Goal: Download file/media

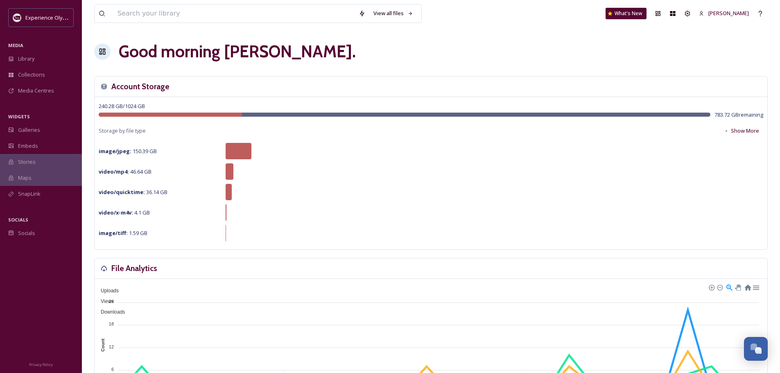
click at [146, 23] on div "View all files What's New [PERSON_NAME]" at bounding box center [431, 13] width 674 height 27
click at [139, 15] on input at bounding box center [233, 14] width 241 height 18
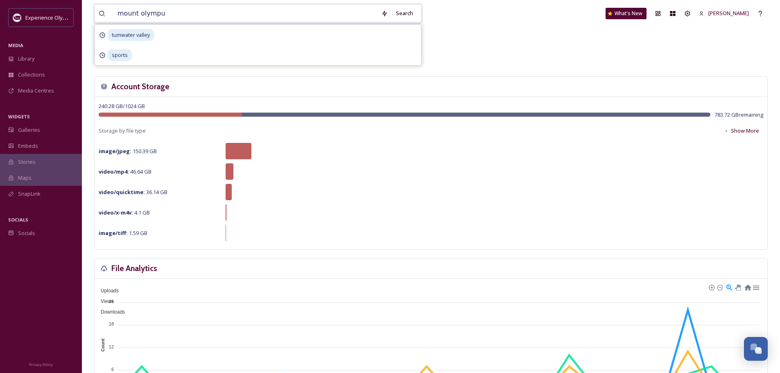
type input "mount olympus"
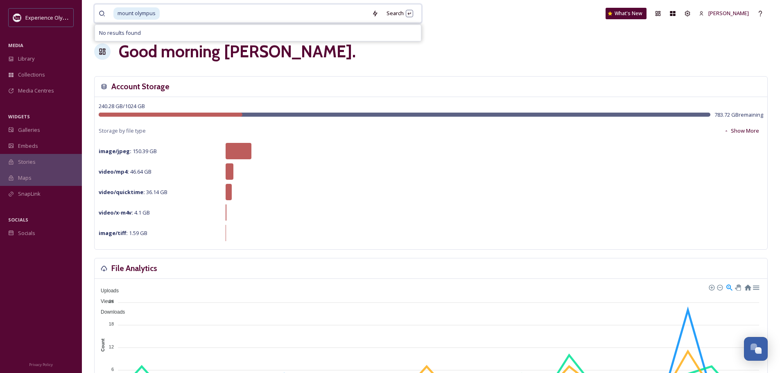
drag, startPoint x: 204, startPoint y: 22, endPoint x: 118, endPoint y: 18, distance: 85.7
click at [118, 18] on div "mount olympus" at bounding box center [240, 14] width 254 height 18
click at [121, 16] on span "mount olympus" at bounding box center [136, 13] width 46 height 12
click at [390, 15] on div "Search Press Enter to search" at bounding box center [400, 13] width 35 height 16
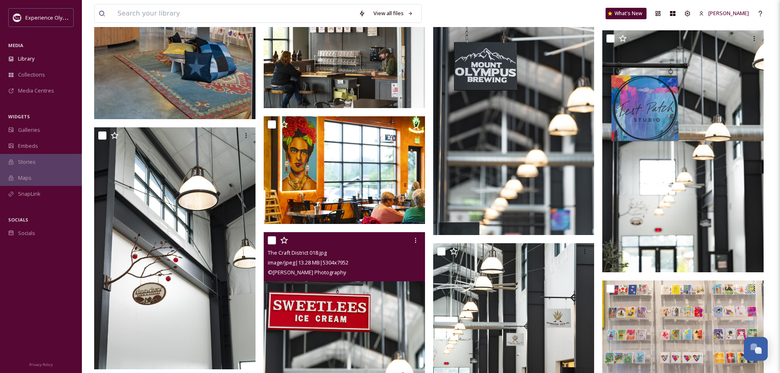
scroll to position [1884, 0]
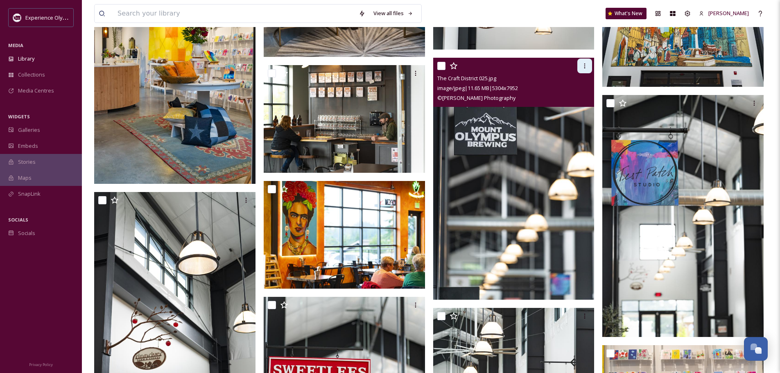
click at [587, 66] on icon at bounding box center [585, 66] width 7 height 7
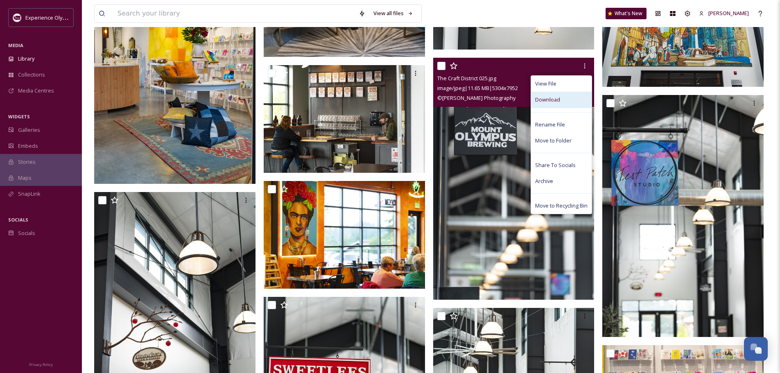
click at [553, 99] on span "Download" at bounding box center [547, 100] width 25 height 8
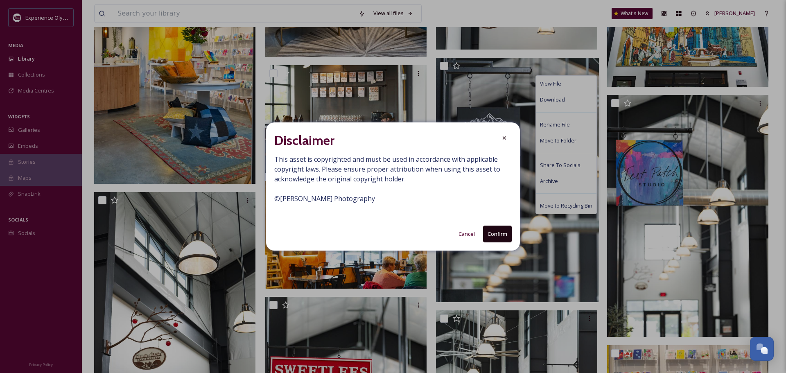
click at [507, 234] on button "Confirm" at bounding box center [497, 234] width 29 height 17
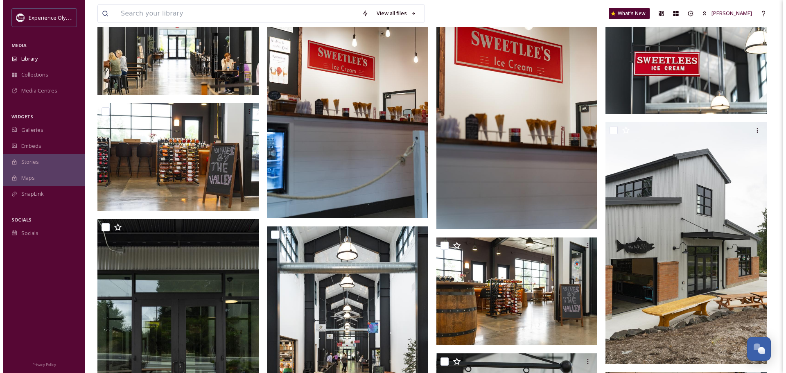
scroll to position [2875, 0]
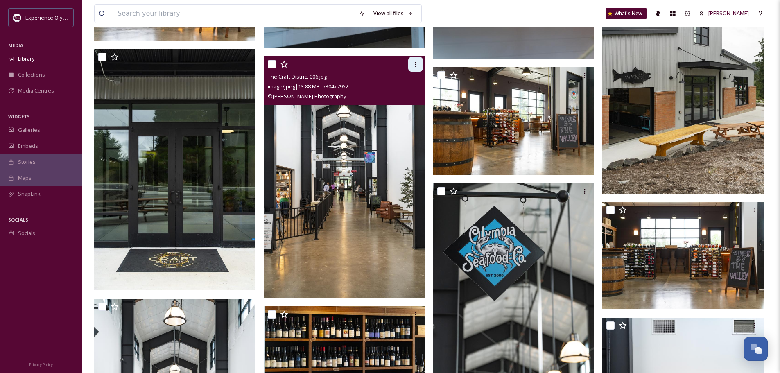
click at [417, 64] on icon at bounding box center [415, 64] width 7 height 7
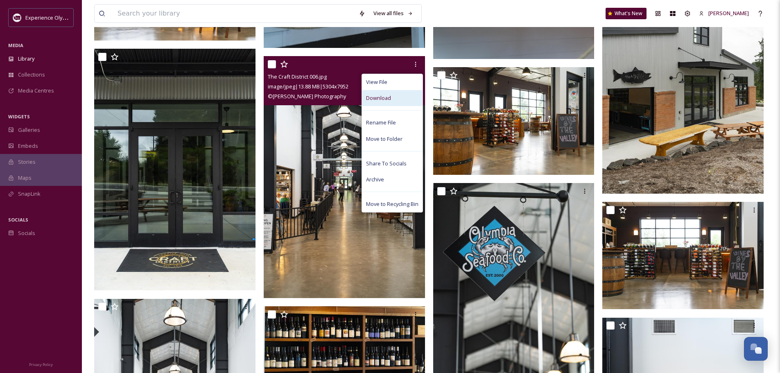
click at [404, 98] on div "Download" at bounding box center [392, 98] width 61 height 16
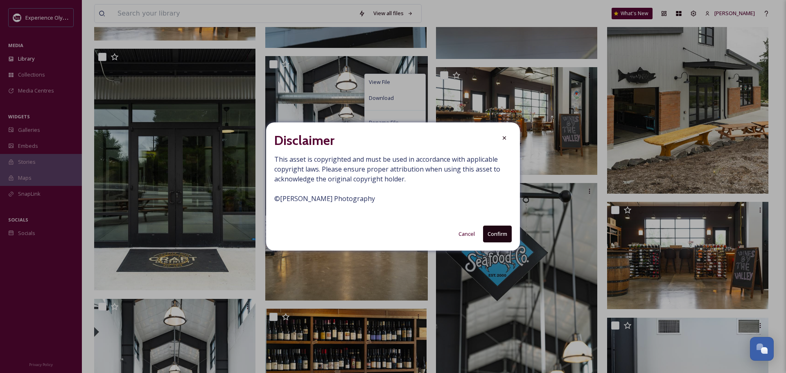
click at [494, 233] on button "Confirm" at bounding box center [497, 234] width 29 height 17
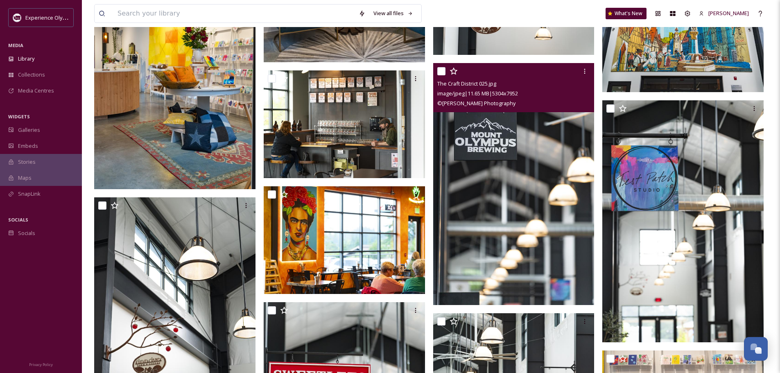
scroll to position [1769, 0]
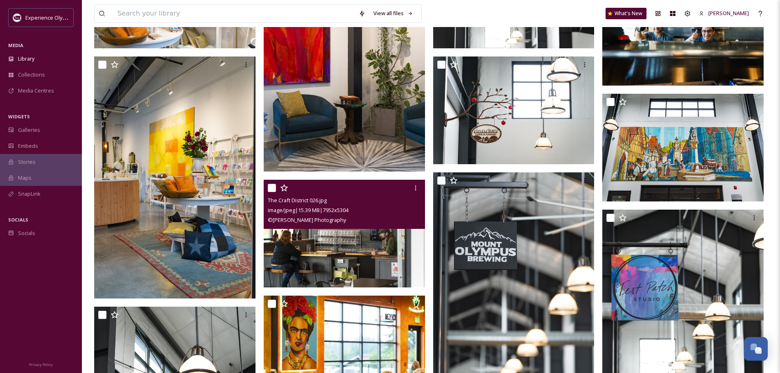
click at [356, 250] on img at bounding box center [344, 234] width 161 height 108
click at [413, 187] on icon at bounding box center [415, 188] width 7 height 7
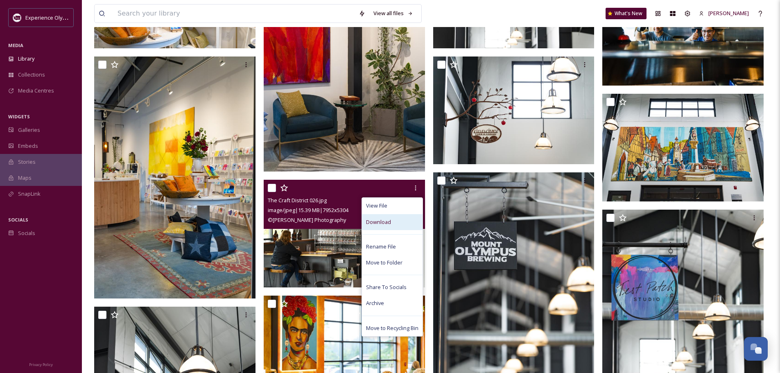
click at [401, 224] on div "Download" at bounding box center [392, 222] width 61 height 16
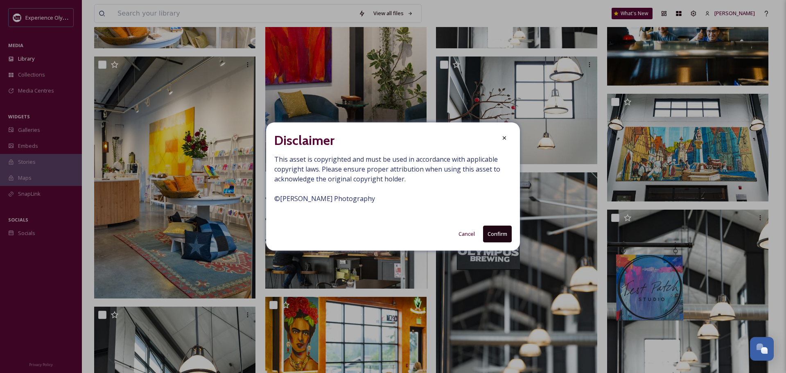
click at [500, 239] on button "Confirm" at bounding box center [497, 234] width 29 height 17
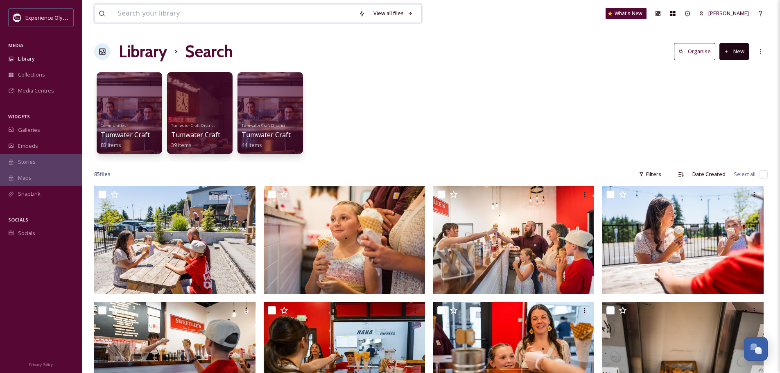
click at [176, 12] on input at bounding box center [233, 14] width 241 height 18
click at [189, 7] on input "ninevah" at bounding box center [245, 14] width 264 height 18
click at [188, 11] on input "ninevah" at bounding box center [245, 14] width 264 height 18
drag, startPoint x: 166, startPoint y: 14, endPoint x: 104, endPoint y: 12, distance: 61.9
click at [104, 12] on div "ninevah" at bounding box center [238, 14] width 279 height 18
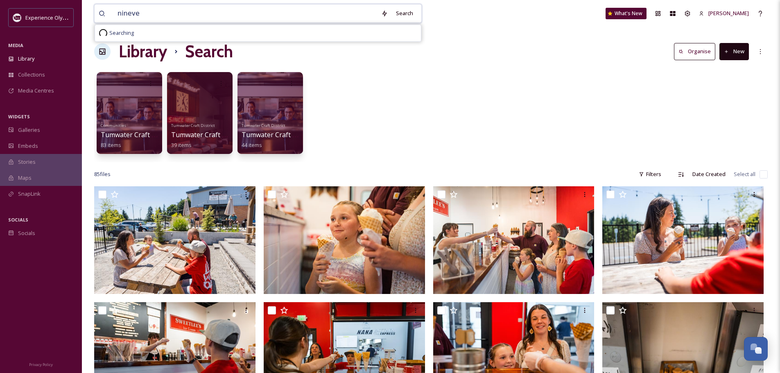
type input "nineveh"
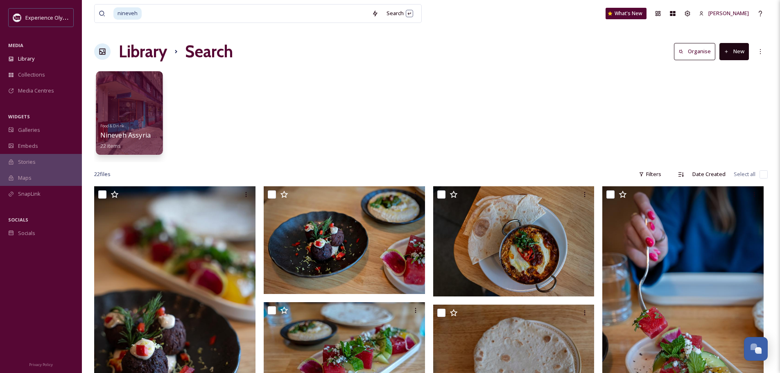
click at [134, 122] on div "Food & Drink Nineveh Assyrian Restaurant 22 items" at bounding box center [129, 135] width 59 height 30
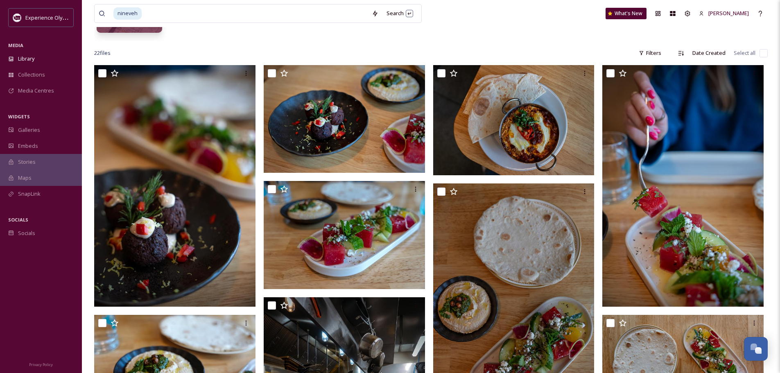
scroll to position [164, 0]
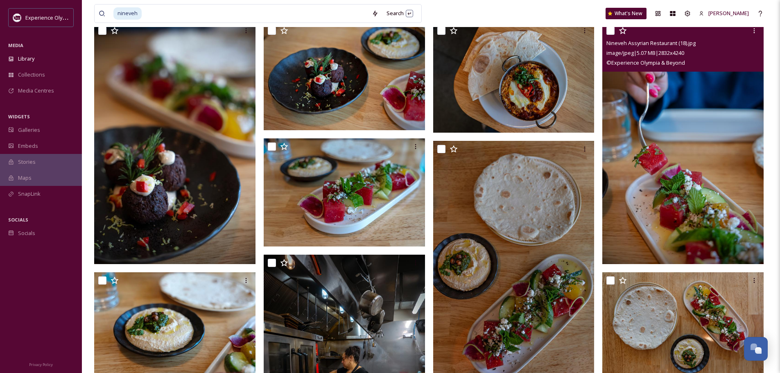
click at [688, 138] on img at bounding box center [682, 144] width 161 height 242
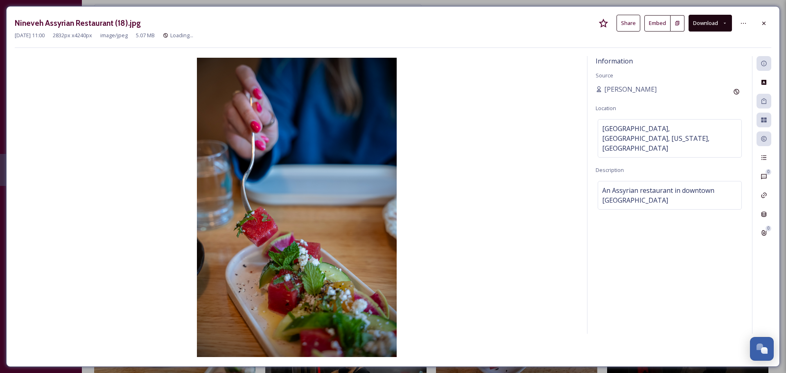
click at [725, 22] on icon at bounding box center [724, 22] width 5 height 5
click at [702, 22] on button "Download" at bounding box center [710, 23] width 43 height 17
click at [761, 23] on div at bounding box center [764, 23] width 15 height 15
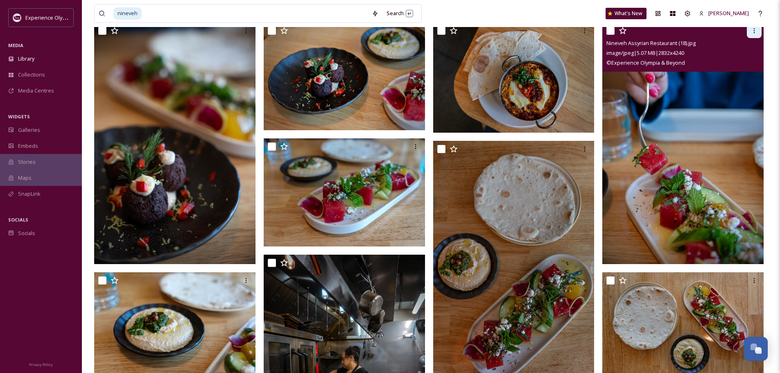
click at [752, 31] on icon at bounding box center [754, 30] width 7 height 7
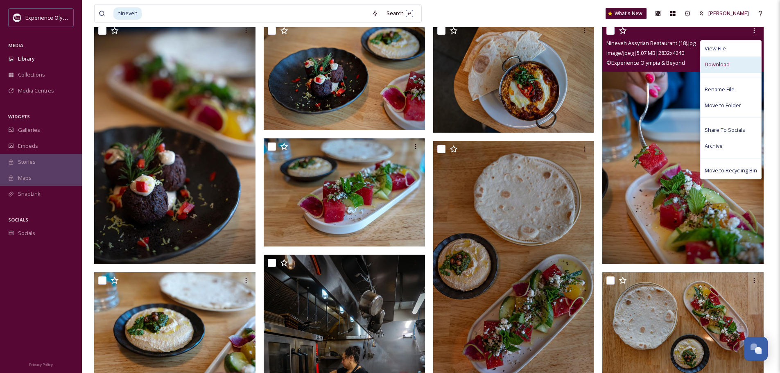
click at [731, 62] on div "Download" at bounding box center [731, 65] width 61 height 16
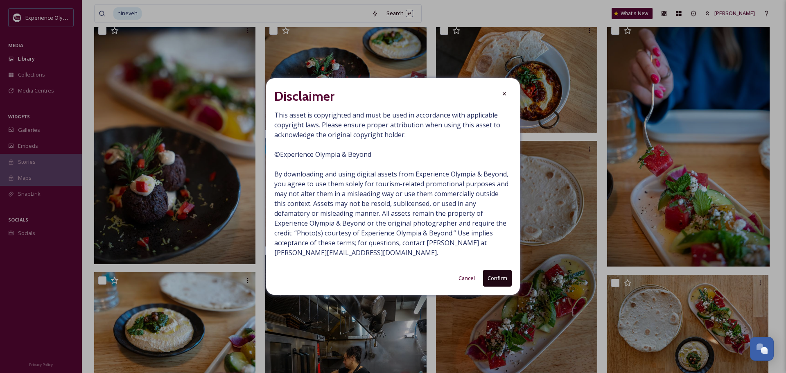
click at [504, 278] on button "Confirm" at bounding box center [497, 278] width 29 height 17
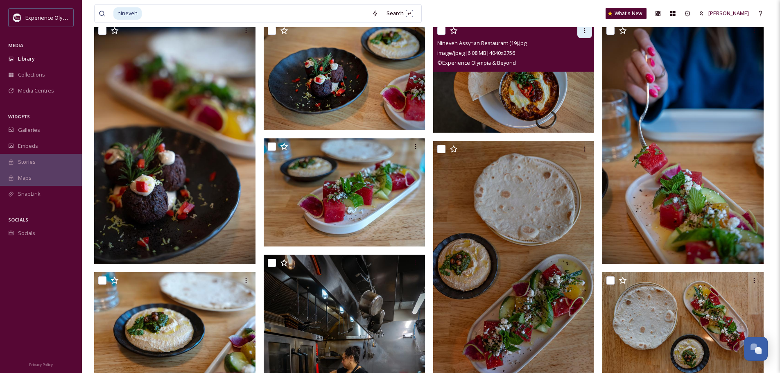
click at [584, 34] on div at bounding box center [584, 30] width 15 height 15
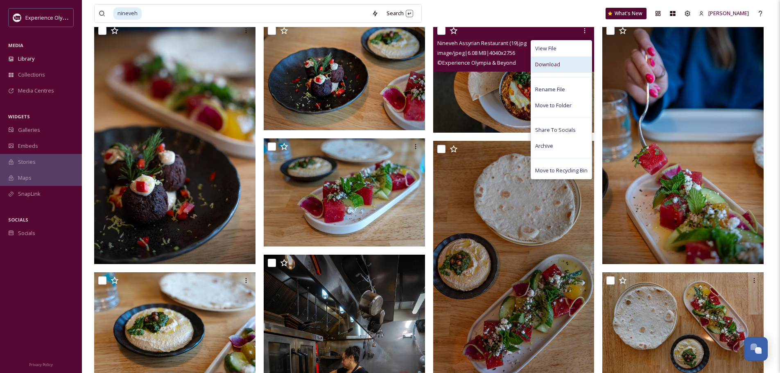
click at [549, 64] on span "Download" at bounding box center [547, 65] width 25 height 8
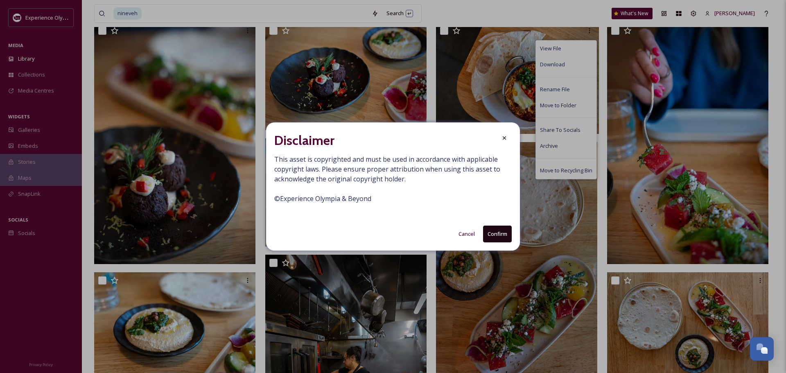
click at [497, 232] on button "Confirm" at bounding box center [497, 234] width 29 height 17
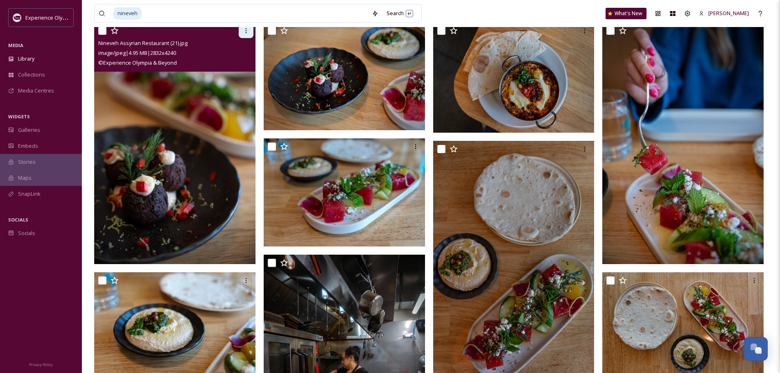
click at [247, 31] on icon at bounding box center [245, 30] width 1 height 5
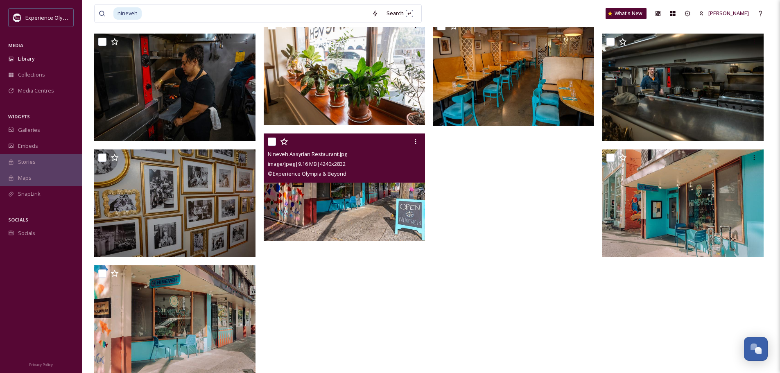
scroll to position [783, 0]
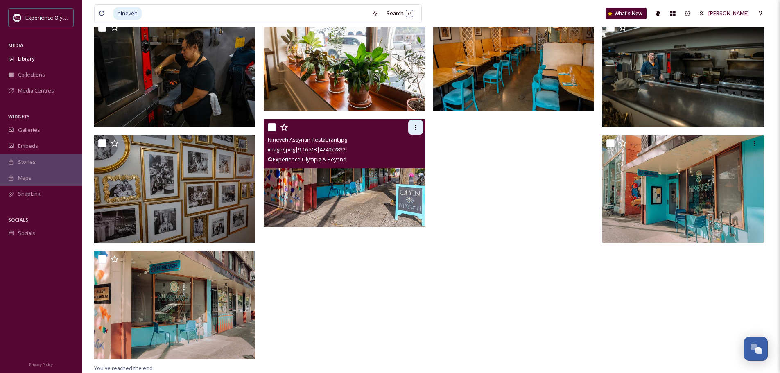
click at [414, 124] on icon at bounding box center [415, 127] width 7 height 7
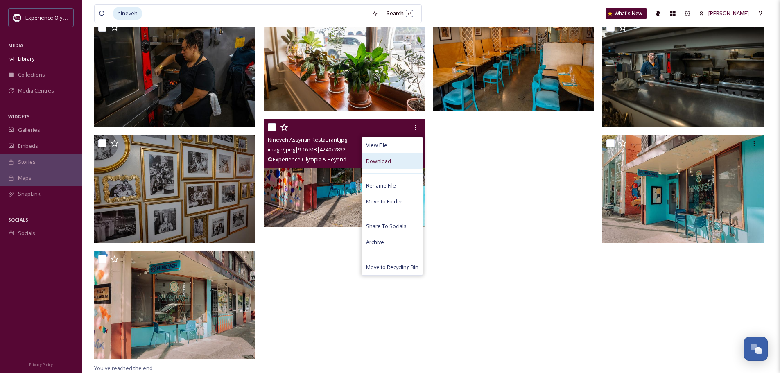
click at [389, 159] on span "Download" at bounding box center [378, 161] width 25 height 8
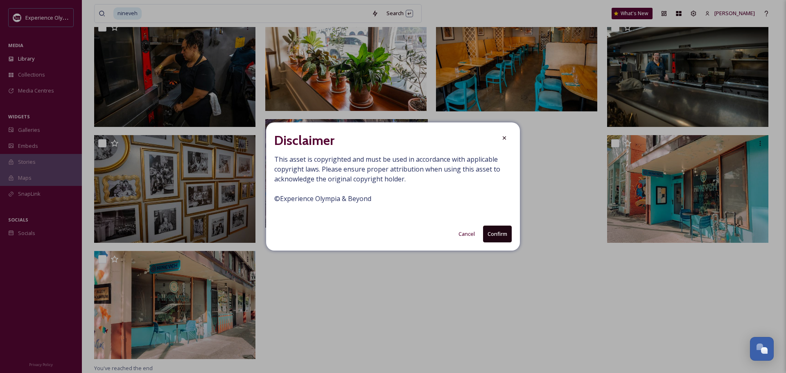
click at [503, 236] on button "Confirm" at bounding box center [497, 234] width 29 height 17
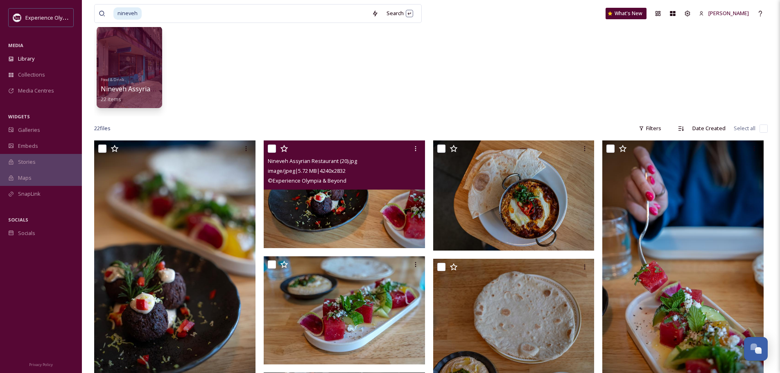
scroll to position [45, 0]
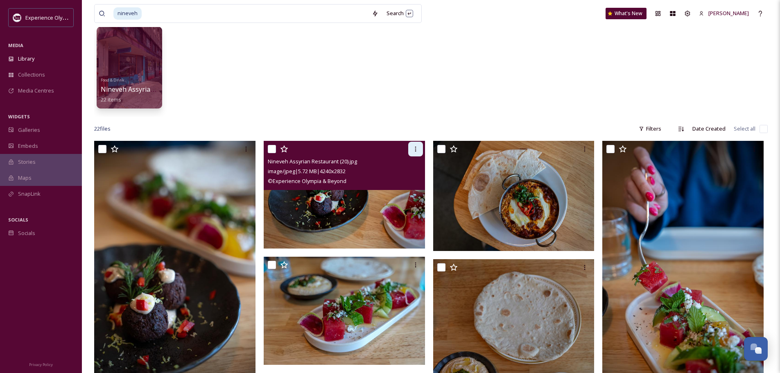
click at [414, 147] on icon at bounding box center [415, 149] width 7 height 7
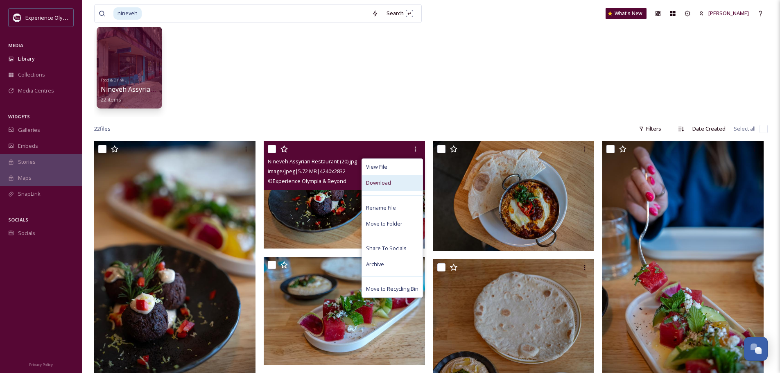
click at [401, 183] on div "Download" at bounding box center [392, 183] width 61 height 16
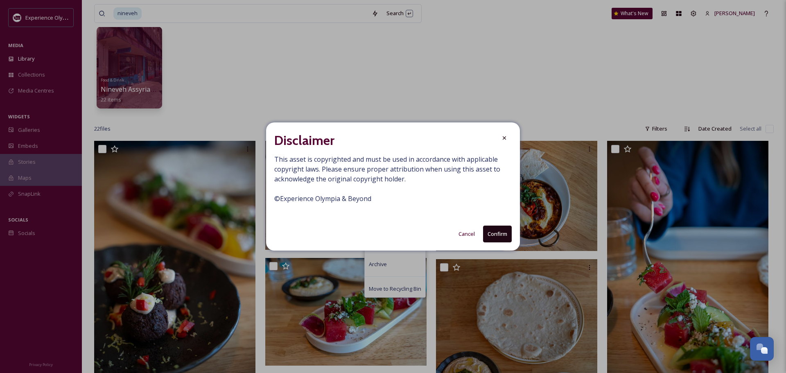
click at [492, 235] on button "Confirm" at bounding box center [497, 234] width 29 height 17
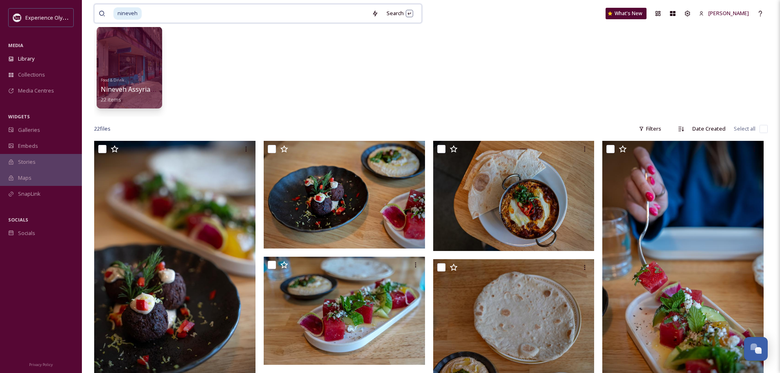
click at [155, 9] on input at bounding box center [255, 14] width 225 height 18
click at [153, 14] on input at bounding box center [255, 14] width 225 height 18
type input "n"
type input "bacco"
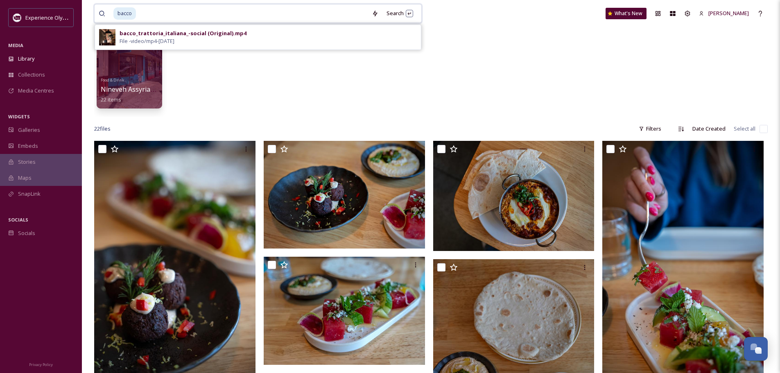
click at [164, 13] on input at bounding box center [252, 14] width 231 height 18
click at [156, 13] on input at bounding box center [252, 14] width 231 height 18
click at [154, 13] on input at bounding box center [252, 14] width 231 height 18
type input "b"
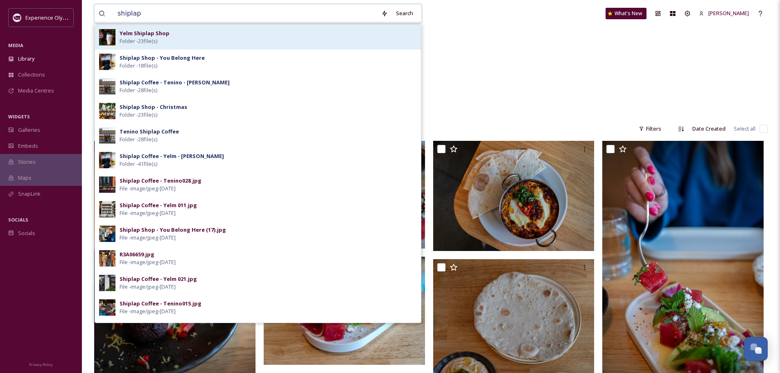
type input "shiplap"
click at [157, 41] on span "Folder - 23 file(s)" at bounding box center [139, 41] width 38 height 8
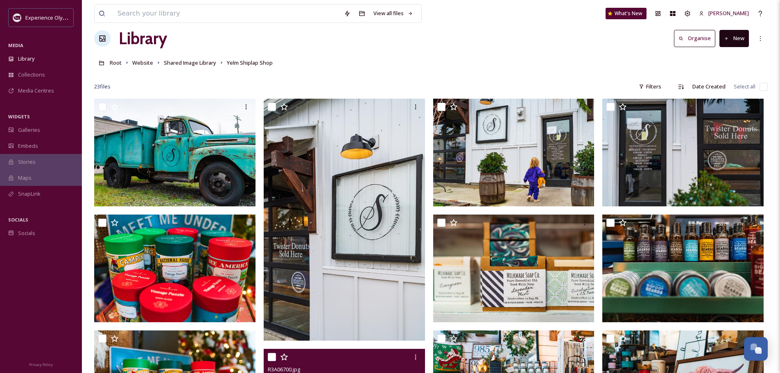
scroll to position [12, 0]
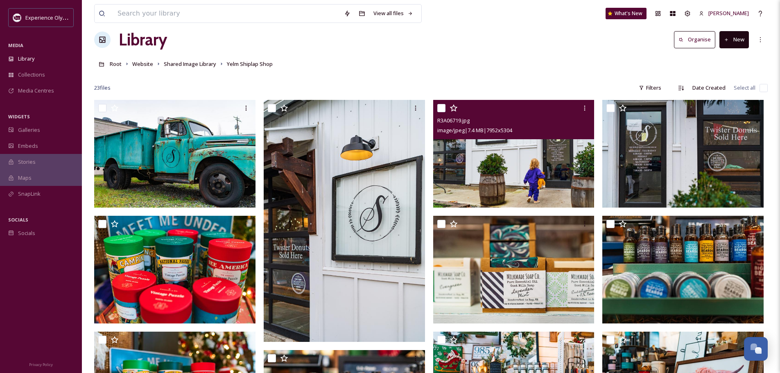
click at [502, 158] on img at bounding box center [513, 154] width 161 height 108
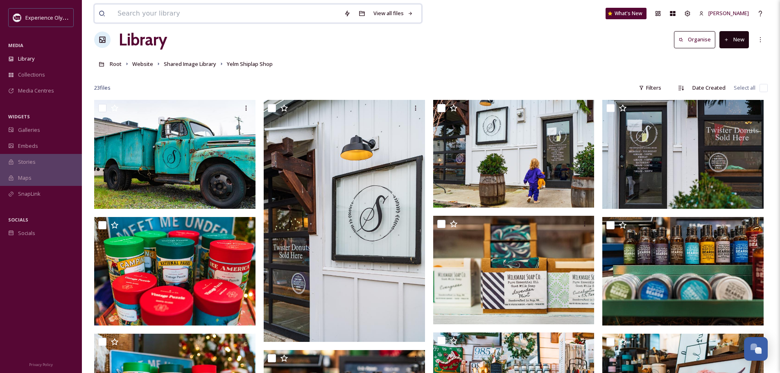
click at [197, 9] on input at bounding box center [226, 14] width 226 height 18
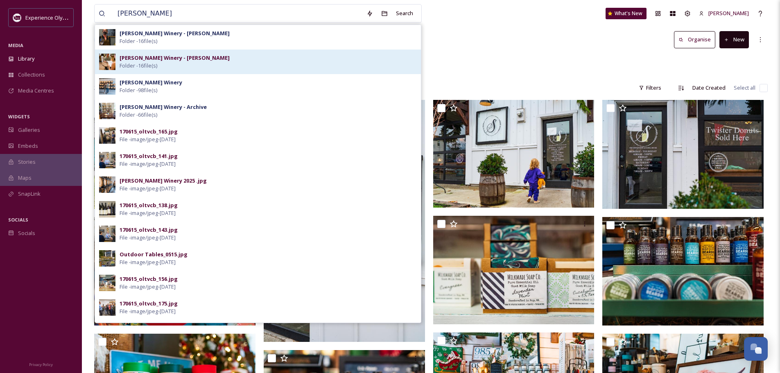
click at [169, 61] on strong "[PERSON_NAME] Winery - [PERSON_NAME]" at bounding box center [175, 57] width 110 height 7
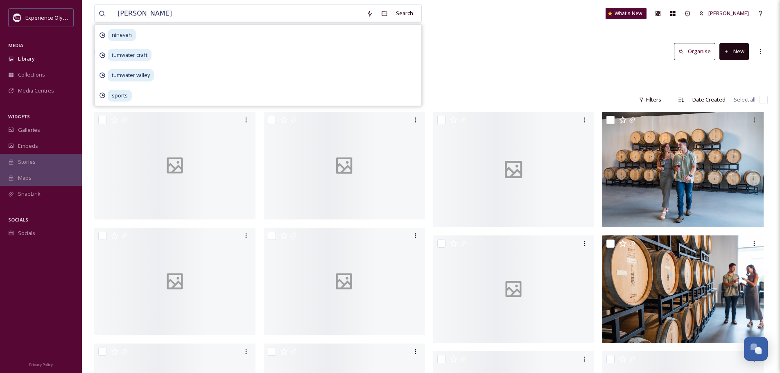
click at [440, 74] on div "Root Partners-Locations Food & Drink [PERSON_NAME] Winery [PERSON_NAME] Winery …" at bounding box center [431, 76] width 674 height 16
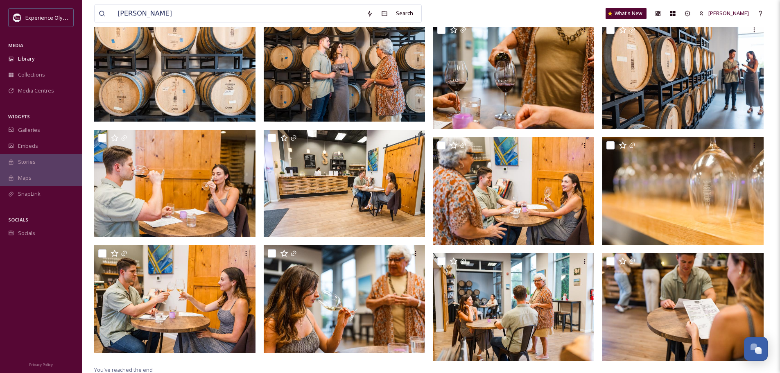
scroll to position [215, 0]
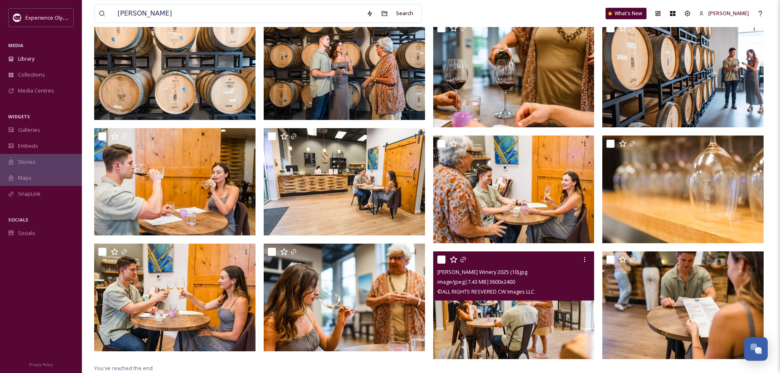
click at [508, 319] on img at bounding box center [513, 305] width 161 height 108
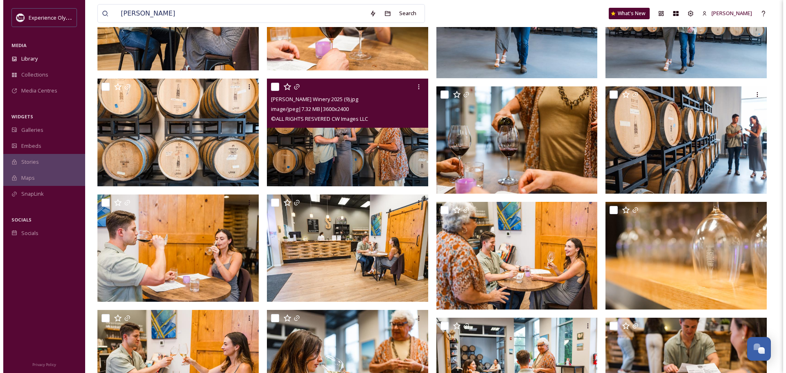
scroll to position [164, 0]
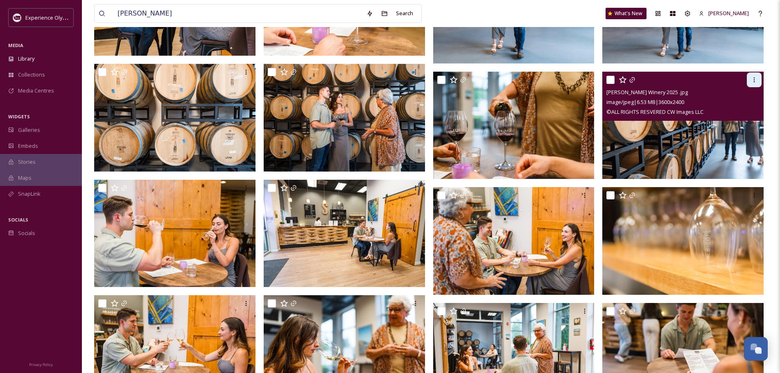
click at [756, 85] on div at bounding box center [754, 79] width 15 height 15
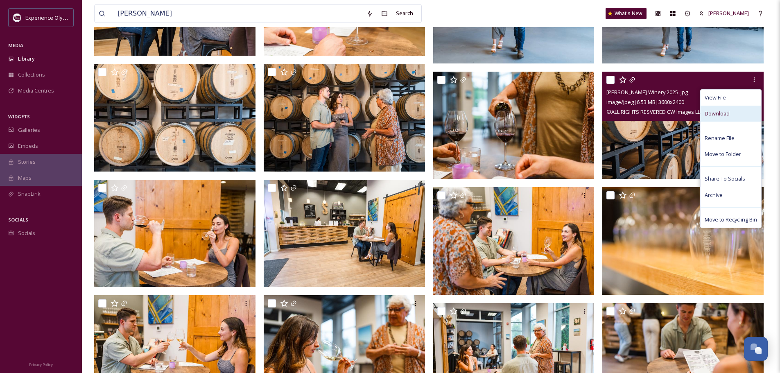
click at [736, 111] on div "Download" at bounding box center [731, 114] width 61 height 16
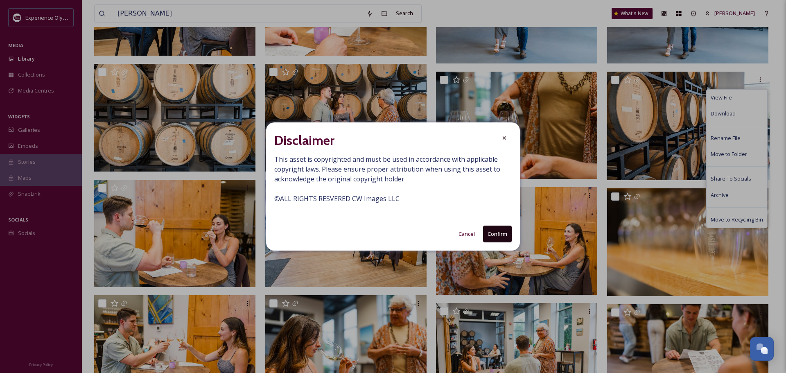
click at [498, 236] on button "Confirm" at bounding box center [497, 234] width 29 height 17
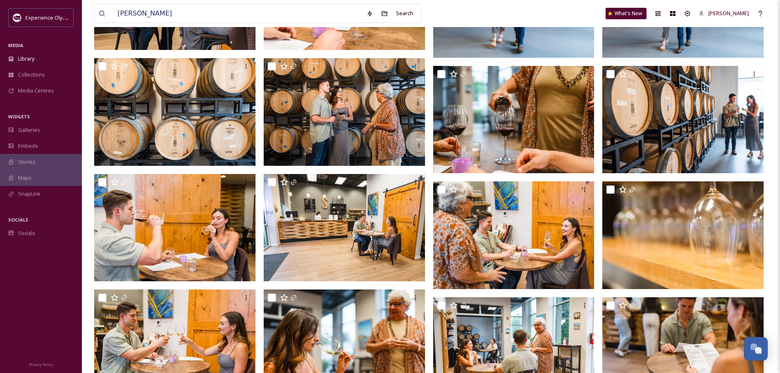
scroll to position [205, 0]
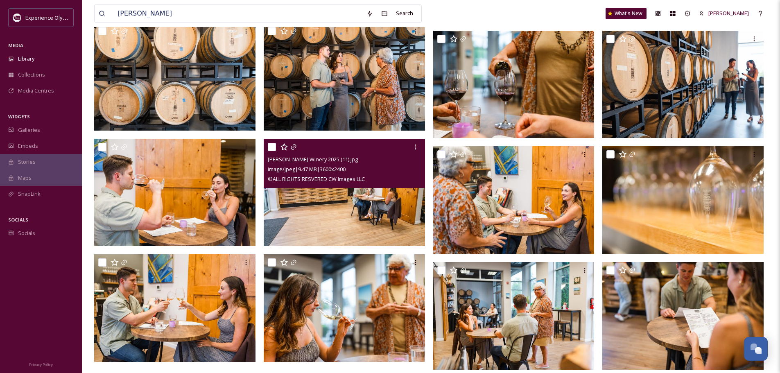
click at [366, 189] on img at bounding box center [344, 192] width 161 height 108
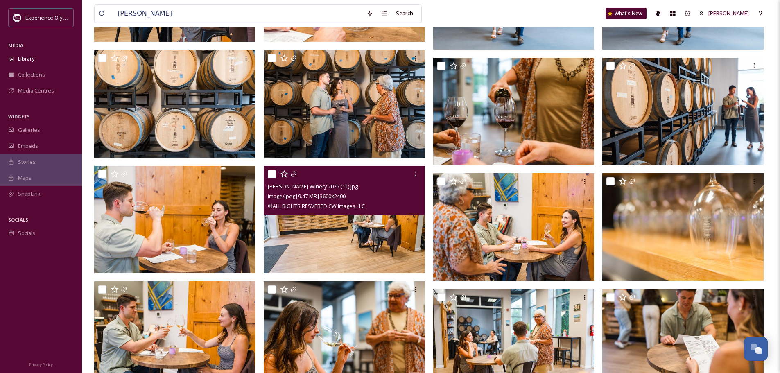
scroll to position [164, 0]
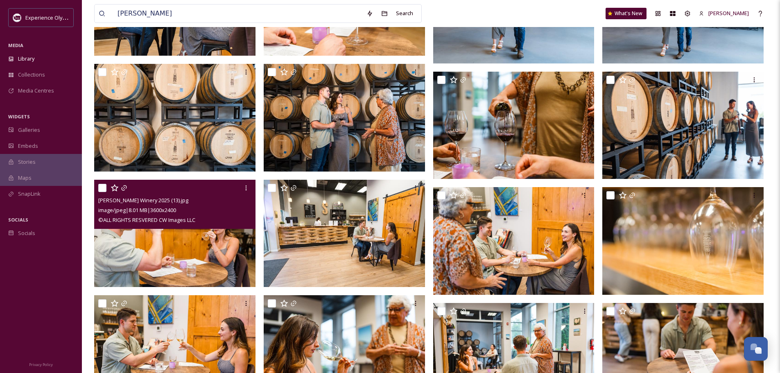
click at [201, 269] on img at bounding box center [174, 233] width 161 height 108
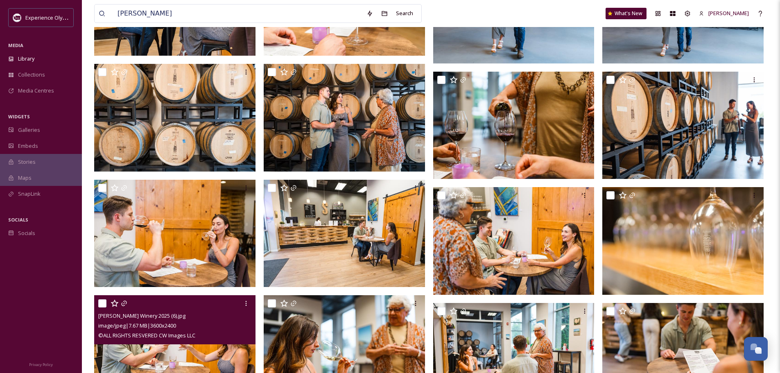
click at [176, 353] on img at bounding box center [174, 349] width 161 height 108
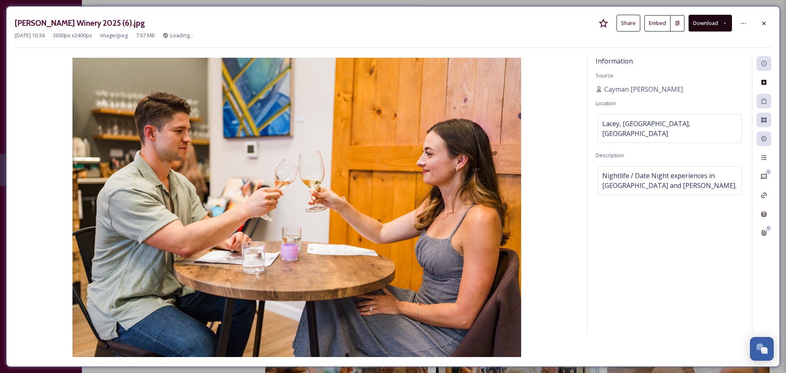
click at [709, 26] on button "Download" at bounding box center [710, 23] width 43 height 17
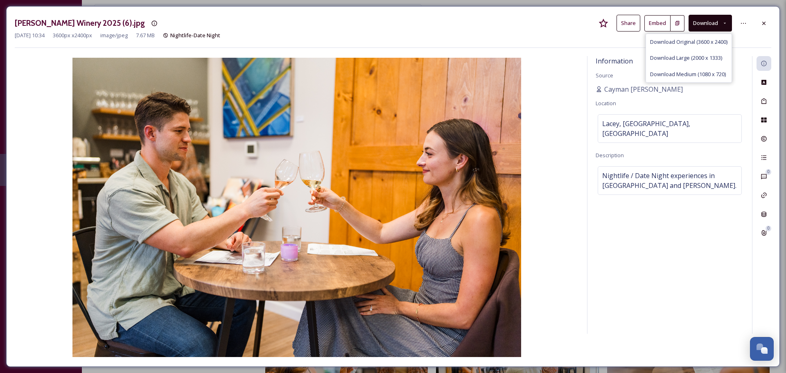
click at [707, 23] on button "Download" at bounding box center [710, 23] width 43 height 17
click at [763, 22] on icon at bounding box center [764, 22] width 3 height 3
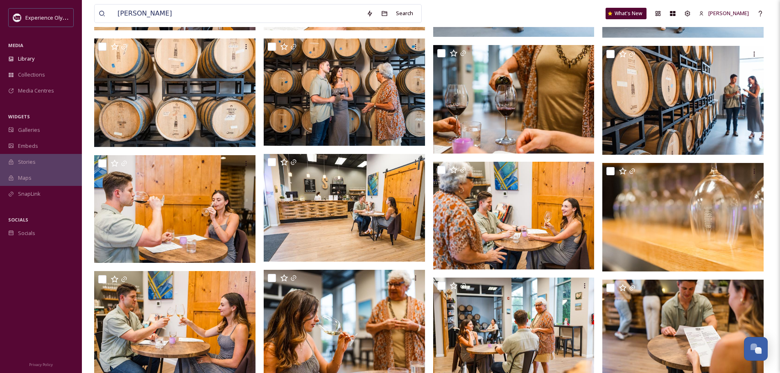
scroll to position [205, 0]
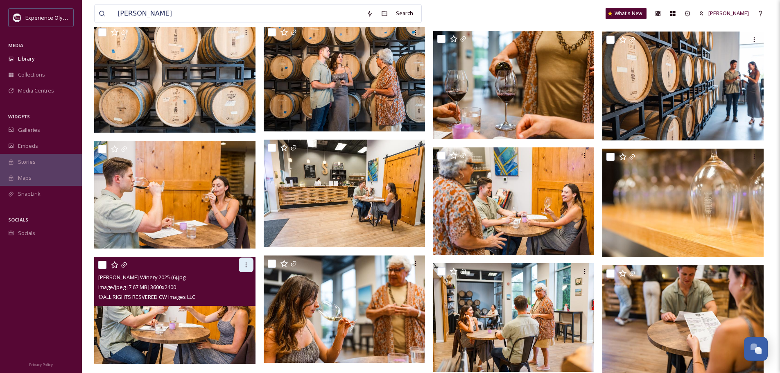
click at [248, 268] on div at bounding box center [246, 265] width 15 height 15
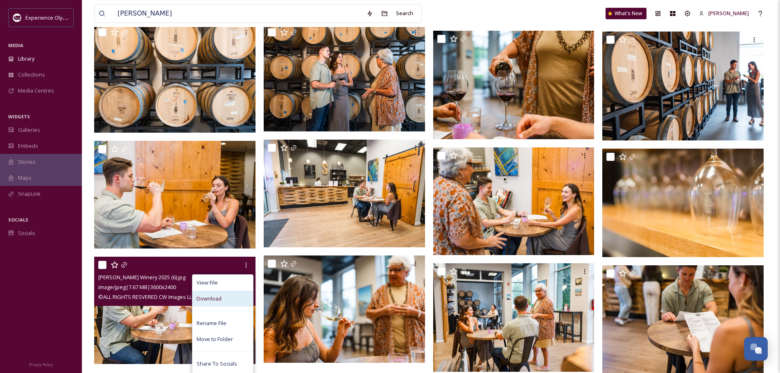
click at [220, 301] on span "Download" at bounding box center [209, 299] width 25 height 8
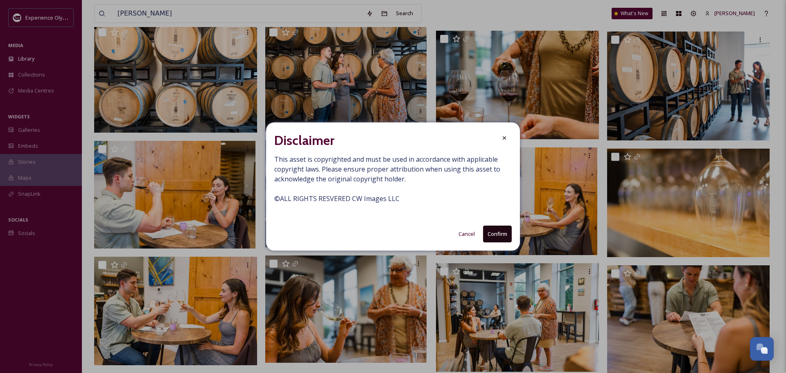
click at [502, 236] on button "Confirm" at bounding box center [497, 234] width 29 height 17
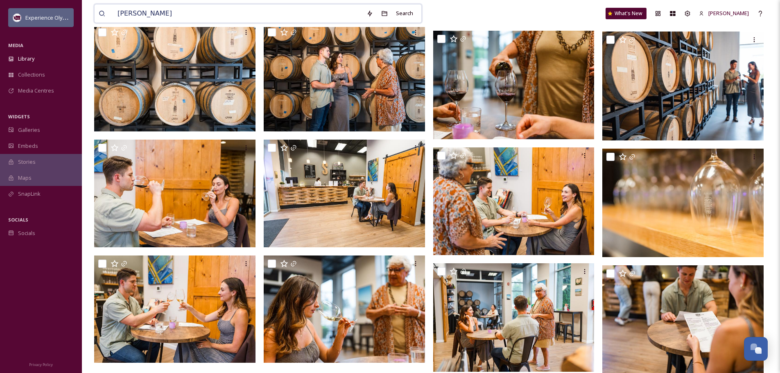
drag, startPoint x: 179, startPoint y: 15, endPoint x: 68, endPoint y: 10, distance: 110.7
click at [68, 10] on div "Experience Olympia MEDIA Library Collections Media Centres WIDGETS Galleries Em…" at bounding box center [390, 91] width 780 height 593
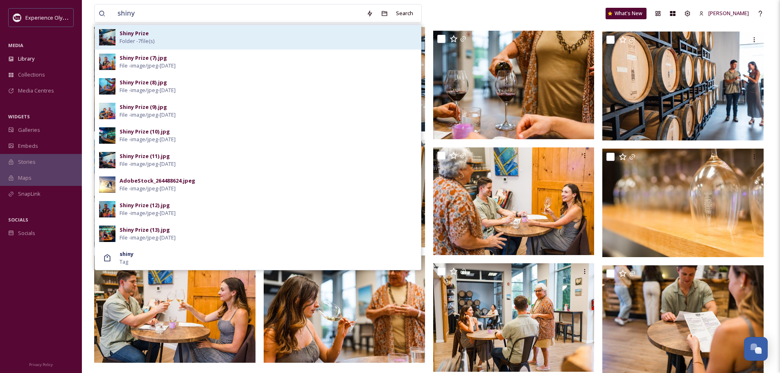
click at [147, 38] on span "Folder - 7 file(s)" at bounding box center [137, 41] width 35 height 8
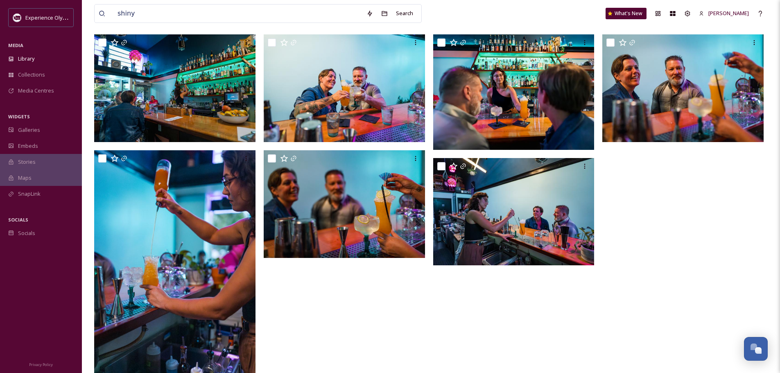
scroll to position [82, 0]
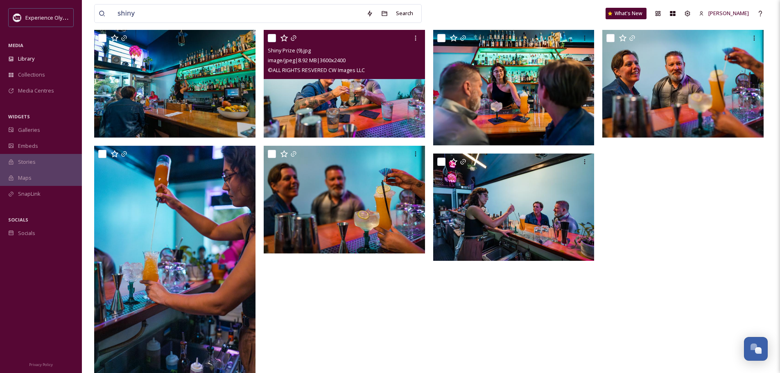
click at [350, 93] on img at bounding box center [344, 84] width 161 height 108
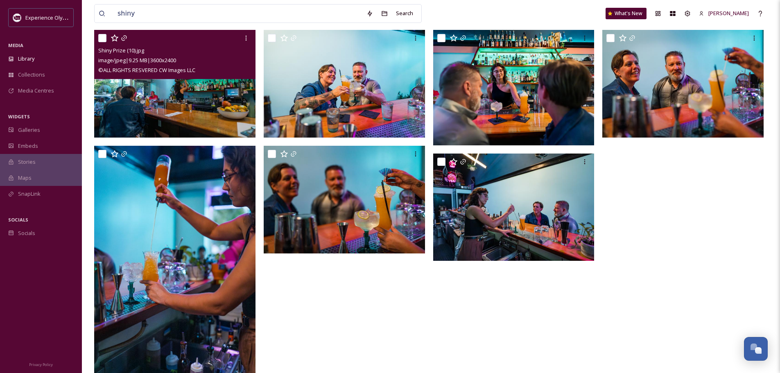
click at [151, 102] on img at bounding box center [174, 84] width 161 height 108
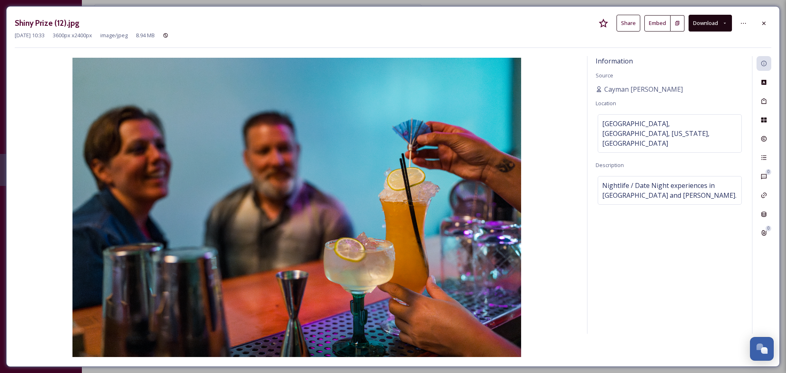
click at [713, 20] on button "Download" at bounding box center [710, 23] width 43 height 17
click at [681, 40] on span "Download Original (3600 x 2400)" at bounding box center [688, 42] width 77 height 8
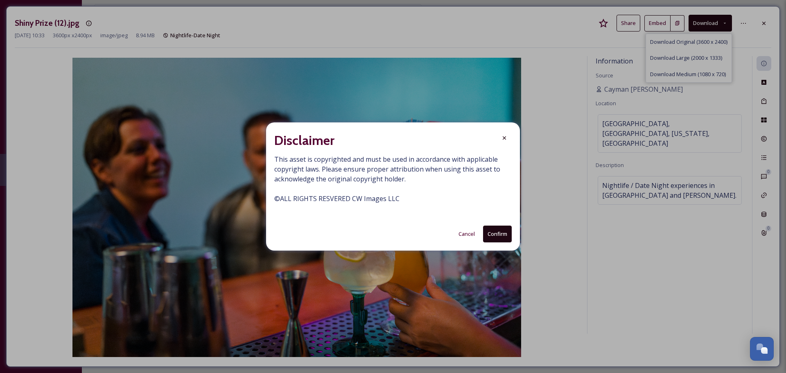
click at [505, 230] on button "Confirm" at bounding box center [497, 234] width 29 height 17
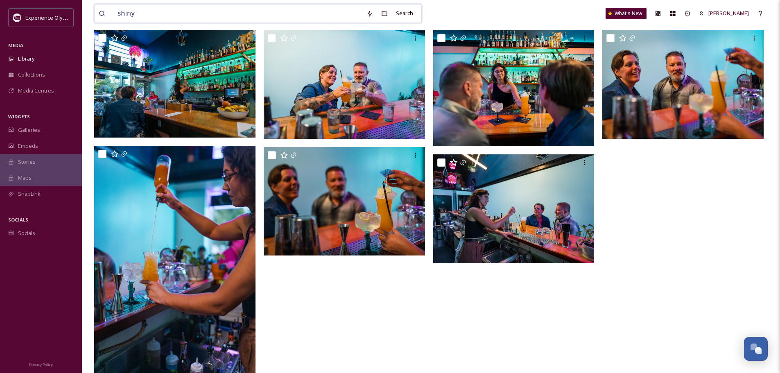
click at [135, 9] on input "shiny" at bounding box center [237, 14] width 249 height 18
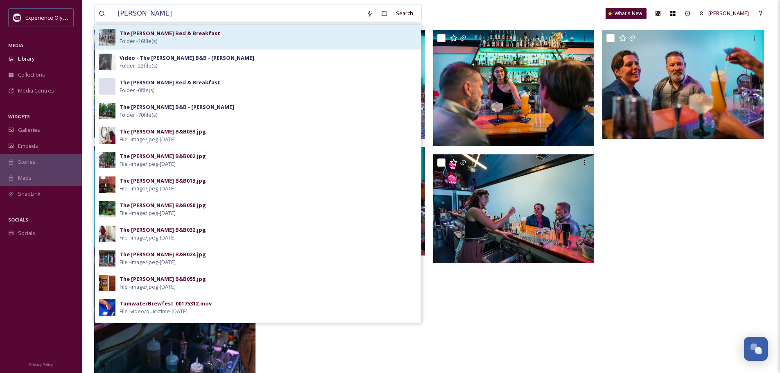
click at [163, 36] on strong "The [PERSON_NAME] Bed & Breakfast" at bounding box center [170, 32] width 101 height 7
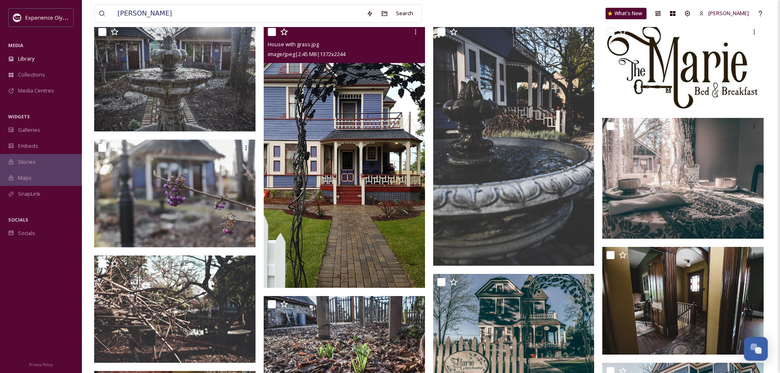
scroll to position [41, 0]
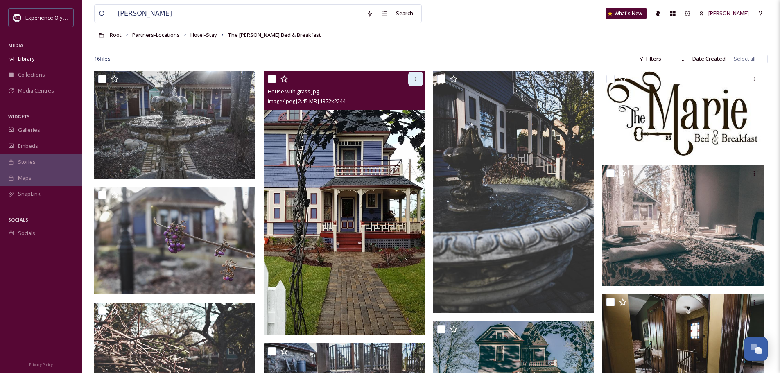
click at [415, 82] on icon at bounding box center [415, 79] width 1 height 5
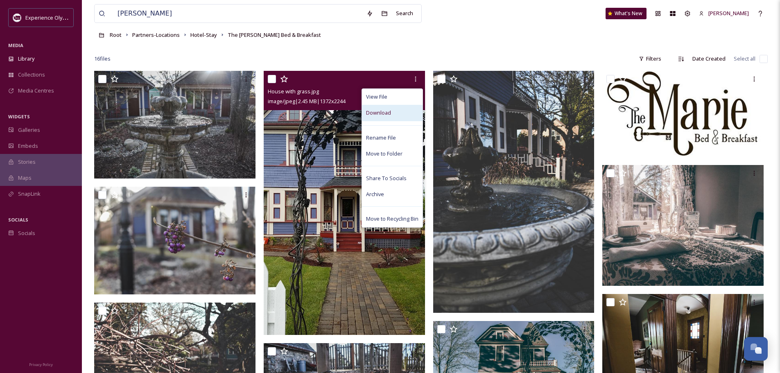
click at [392, 115] on div "Download" at bounding box center [392, 113] width 61 height 16
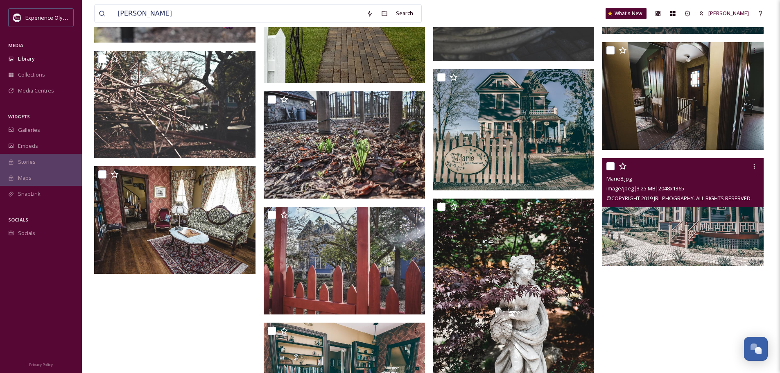
scroll to position [287, 0]
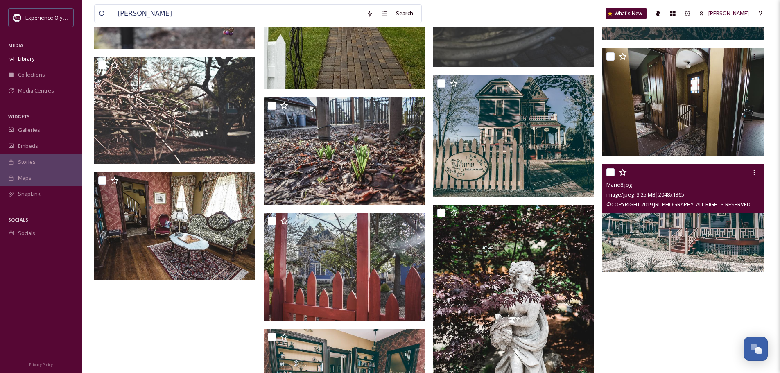
click at [700, 238] on img at bounding box center [682, 218] width 161 height 108
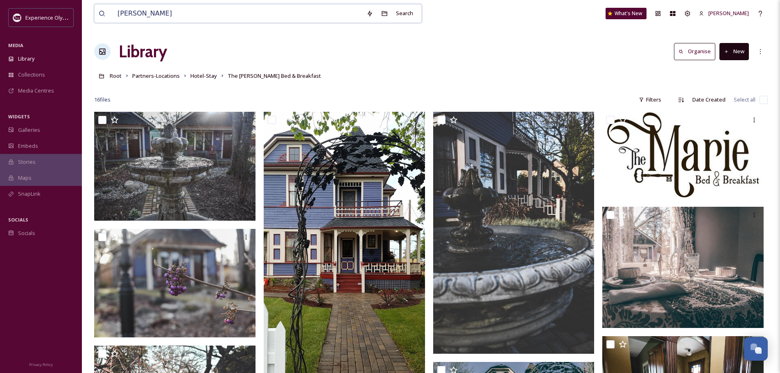
click at [162, 12] on input "[PERSON_NAME]" at bounding box center [237, 14] width 249 height 18
drag, startPoint x: 158, startPoint y: 14, endPoint x: 103, endPoint y: 15, distance: 54.9
click at [103, 15] on div "[PERSON_NAME]" at bounding box center [231, 14] width 264 height 18
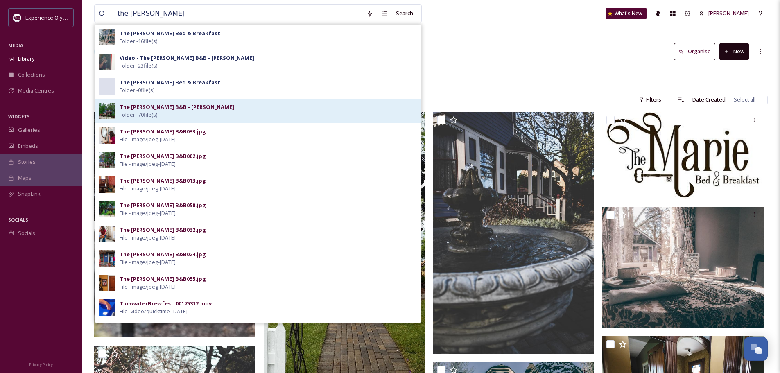
click at [170, 105] on strong "The [PERSON_NAME] B&B - [PERSON_NAME]" at bounding box center [177, 106] width 115 height 7
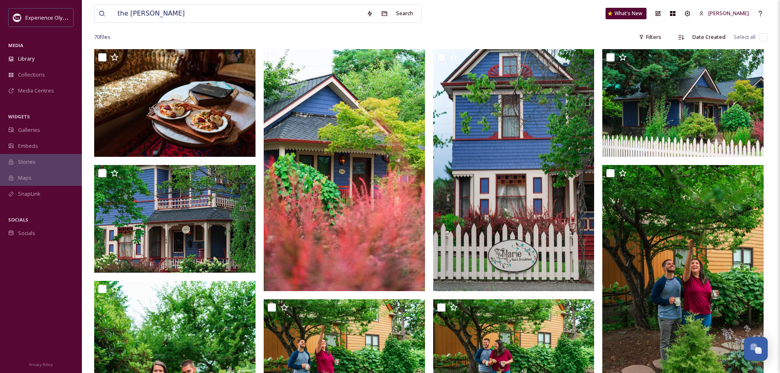
scroll to position [82, 0]
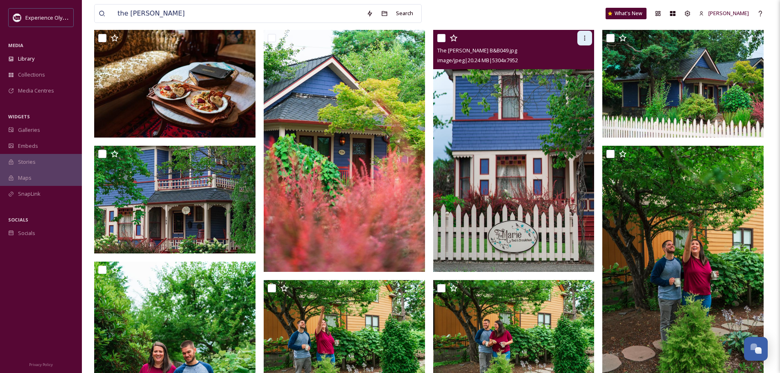
click at [584, 38] on icon at bounding box center [585, 38] width 7 height 7
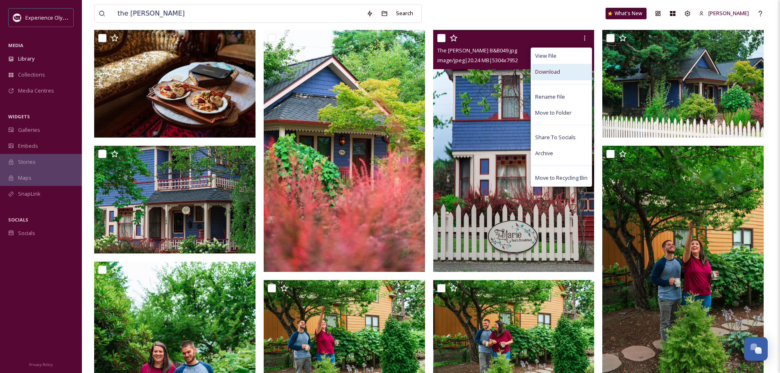
click at [563, 72] on div "Download" at bounding box center [561, 72] width 61 height 16
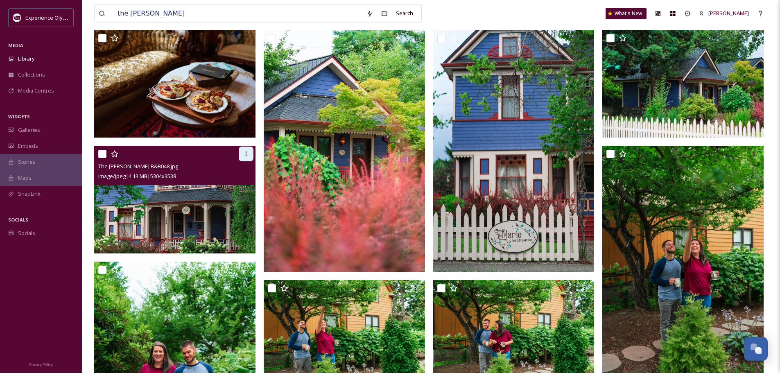
click at [247, 152] on icon at bounding box center [246, 154] width 7 height 7
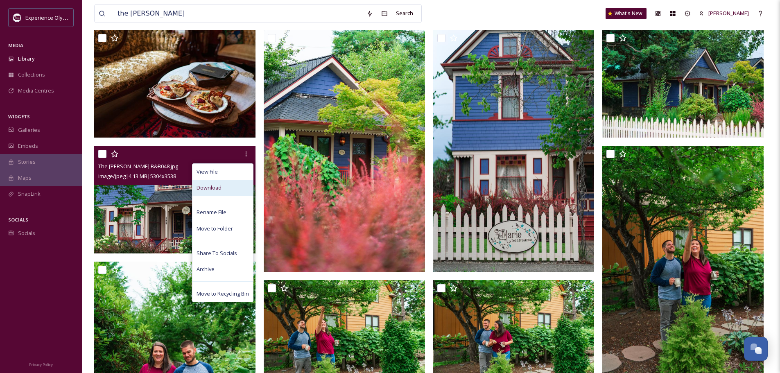
click at [231, 184] on div "Download" at bounding box center [222, 188] width 61 height 16
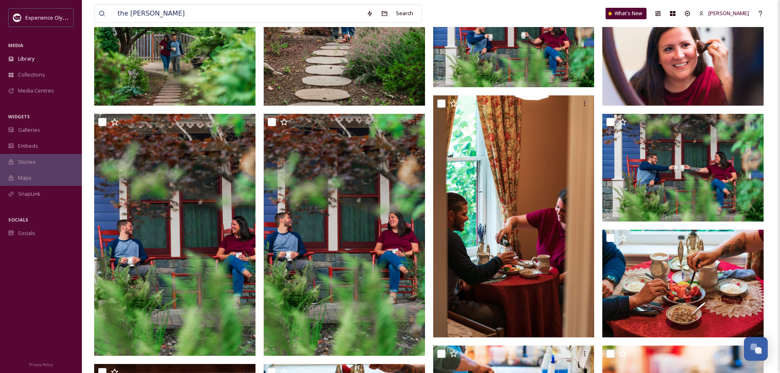
scroll to position [1720, 0]
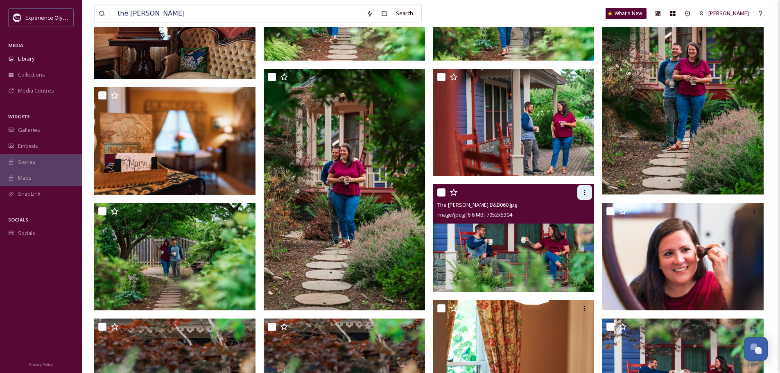
click at [588, 194] on icon at bounding box center [585, 192] width 7 height 7
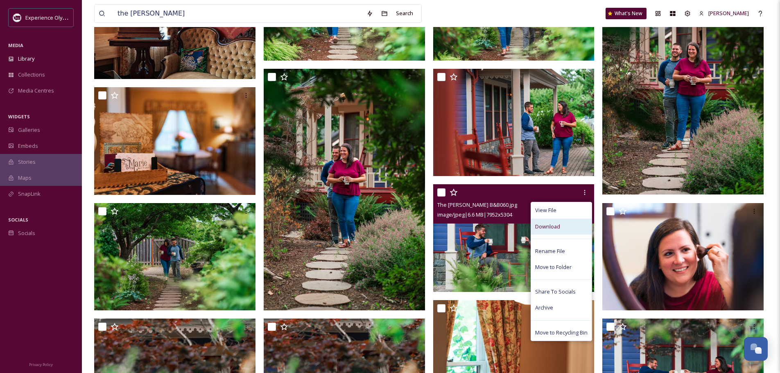
click at [568, 230] on div "Download" at bounding box center [561, 227] width 61 height 16
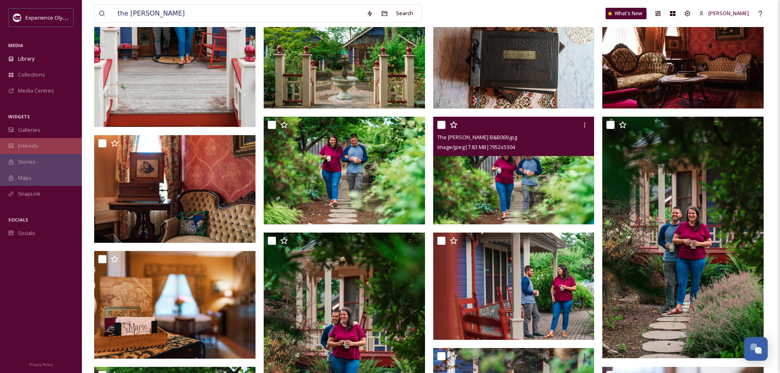
scroll to position [1311, 0]
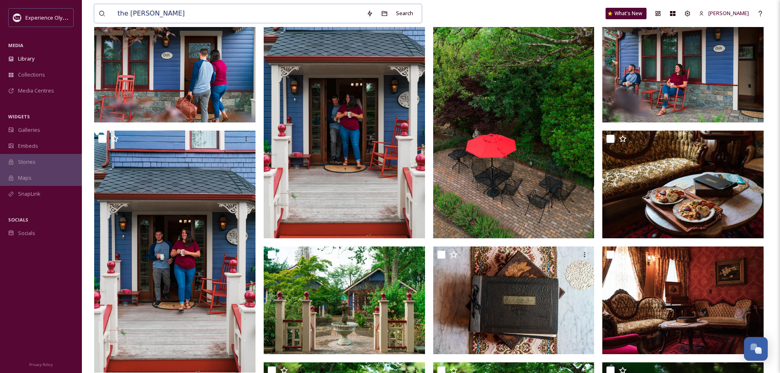
click at [147, 10] on input "the [PERSON_NAME]" at bounding box center [237, 14] width 249 height 18
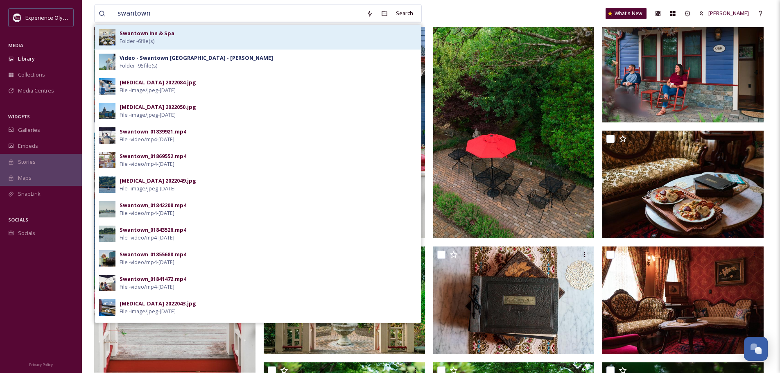
click at [167, 36] on strong "Swantown Inn & Spa" at bounding box center [147, 32] width 55 height 7
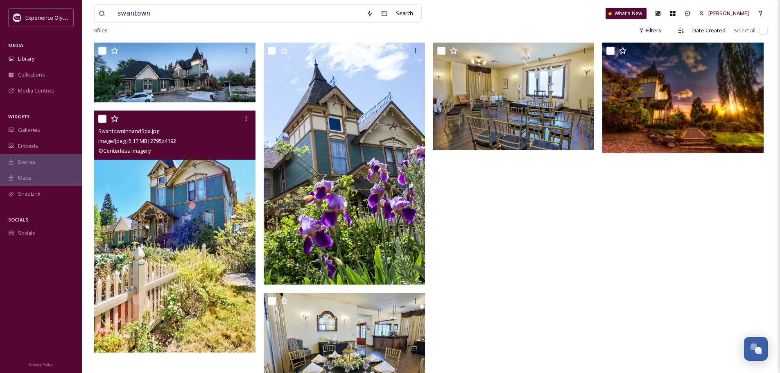
scroll to position [30, 0]
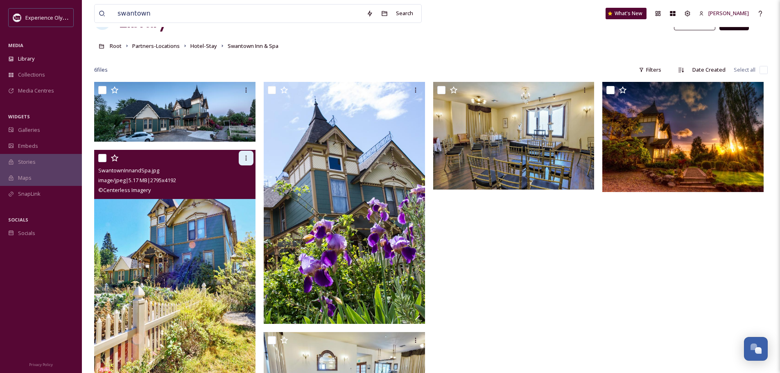
click at [245, 154] on div at bounding box center [246, 158] width 15 height 15
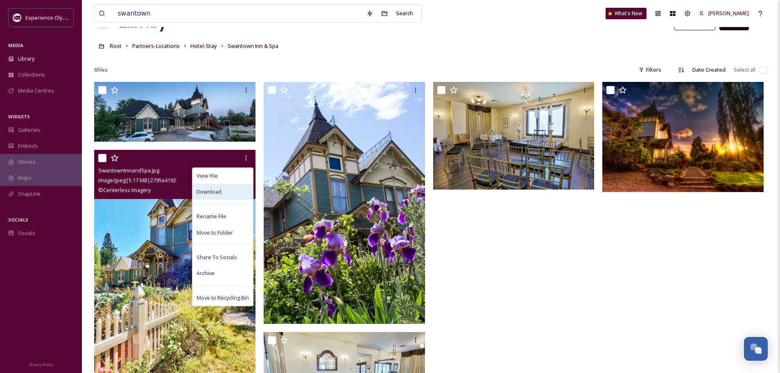
click at [225, 191] on div "Download" at bounding box center [222, 192] width 61 height 16
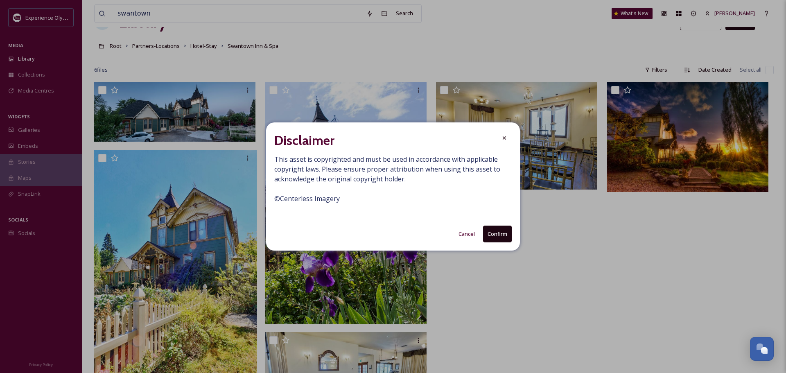
click at [497, 231] on button "Confirm" at bounding box center [497, 234] width 29 height 17
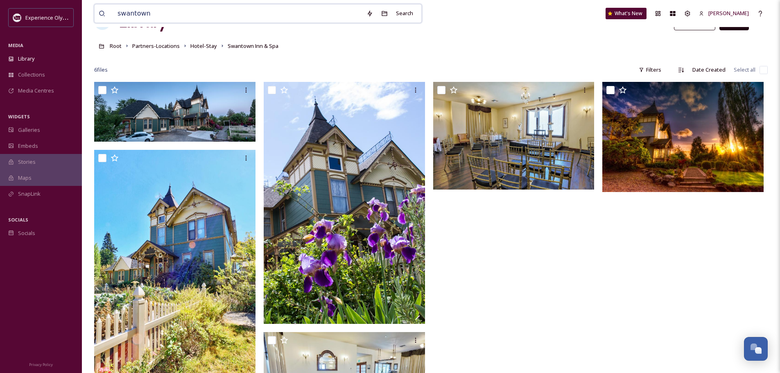
click at [158, 9] on input "swantown" at bounding box center [237, 14] width 249 height 18
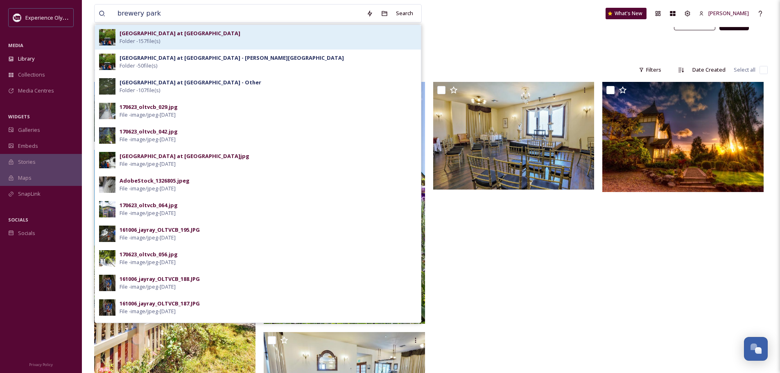
click at [169, 38] on div "[GEOGRAPHIC_DATA] at [GEOGRAPHIC_DATA] Folder - 157 file(s)" at bounding box center [268, 37] width 297 height 16
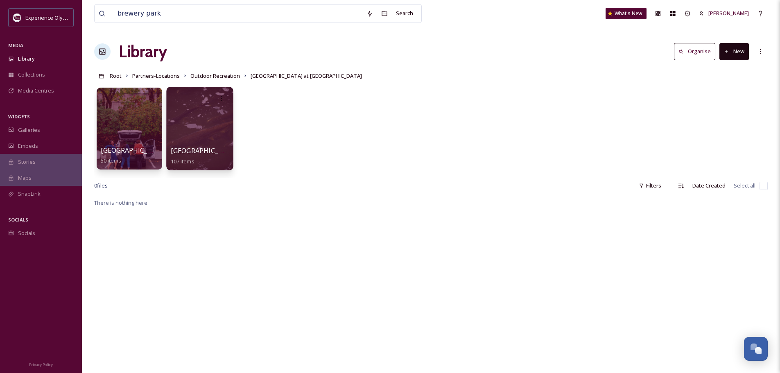
click at [216, 120] on div at bounding box center [199, 129] width 67 height 84
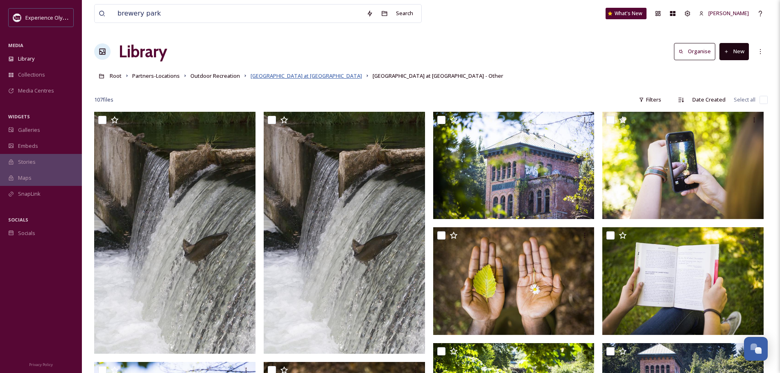
click at [312, 76] on span "[GEOGRAPHIC_DATA] at [GEOGRAPHIC_DATA]" at bounding box center [306, 75] width 111 height 7
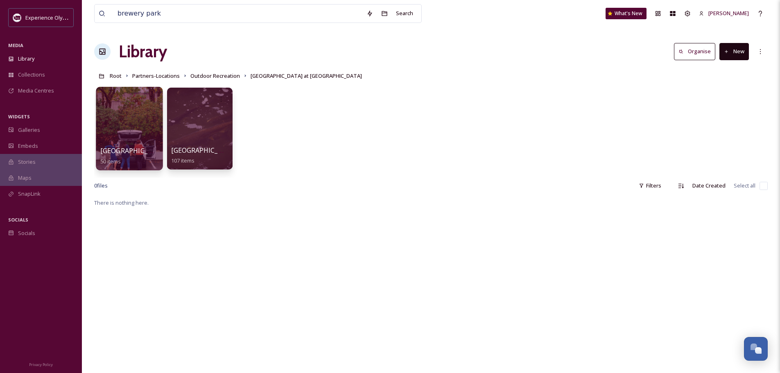
click at [137, 122] on div at bounding box center [129, 129] width 67 height 84
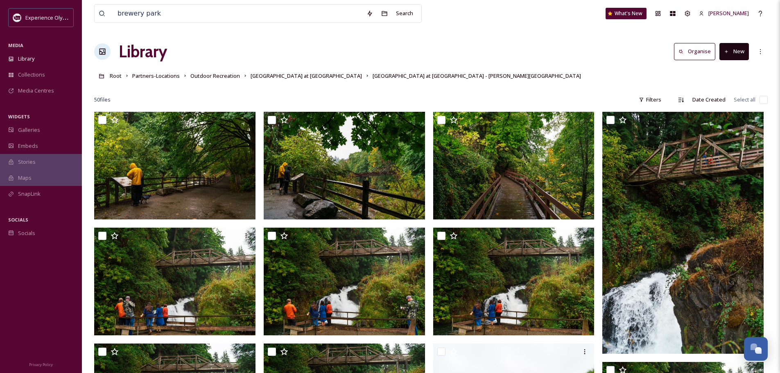
scroll to position [41, 0]
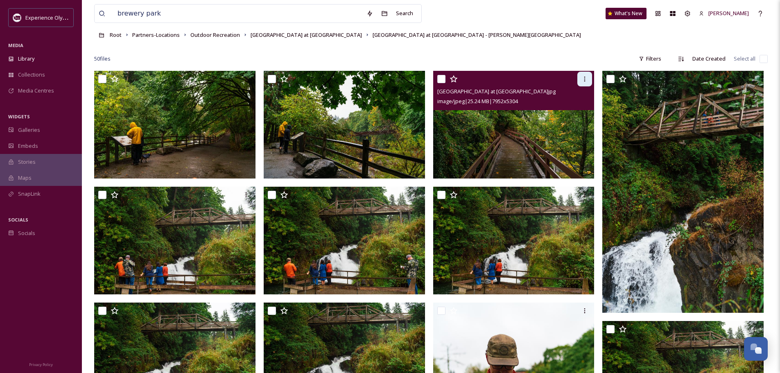
click at [589, 77] on div at bounding box center [584, 79] width 15 height 15
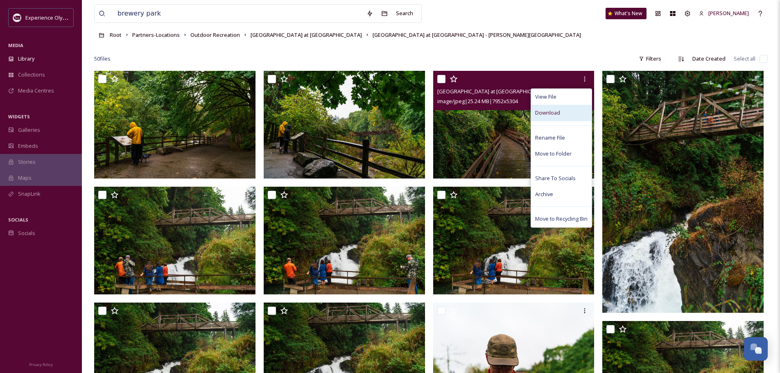
click at [563, 114] on div "Download" at bounding box center [561, 113] width 61 height 16
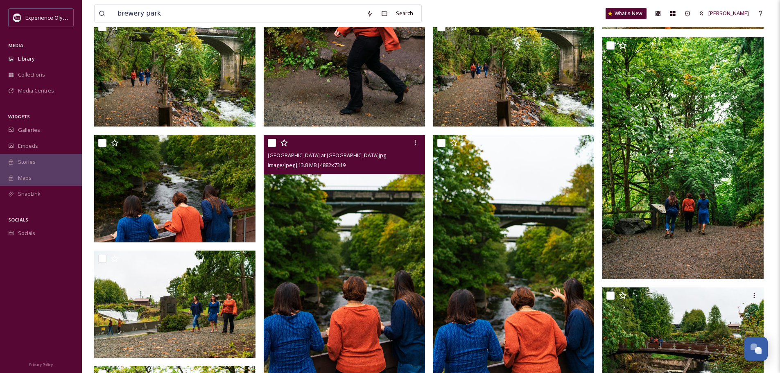
scroll to position [860, 0]
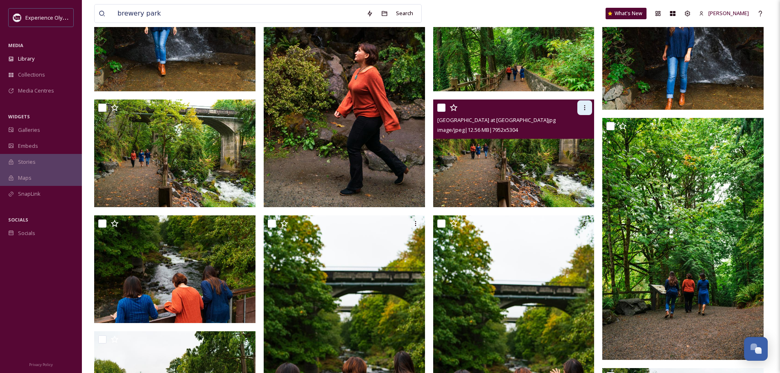
click at [587, 105] on icon at bounding box center [585, 107] width 7 height 7
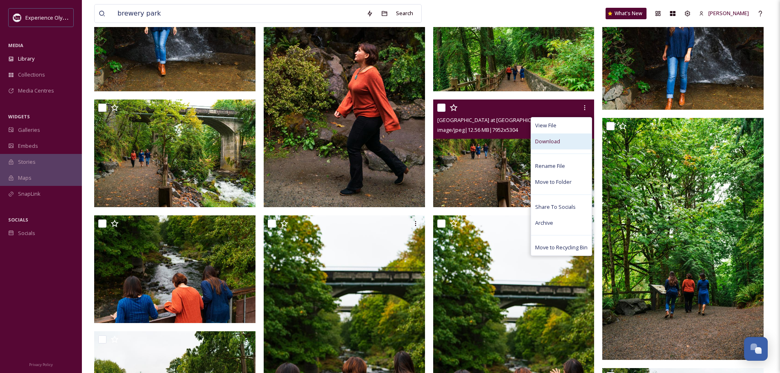
click at [564, 138] on div "Download" at bounding box center [561, 142] width 61 height 16
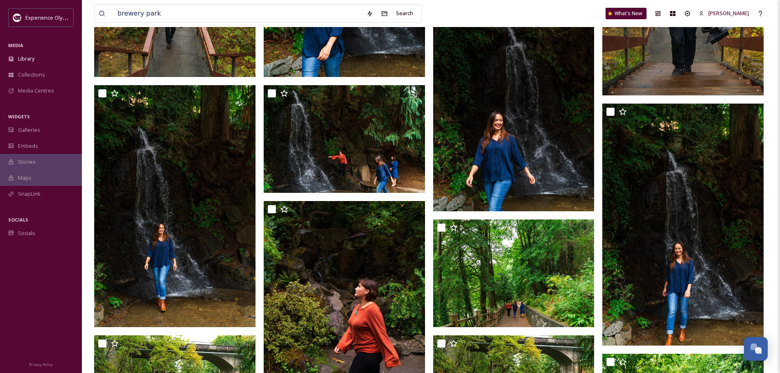
scroll to position [614, 0]
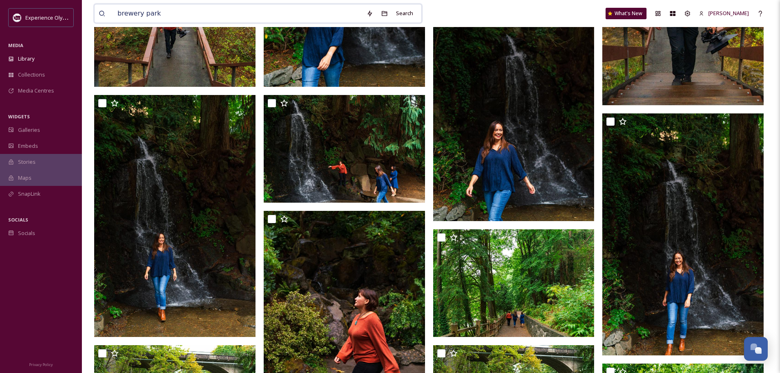
click at [281, 10] on input "brewery park" at bounding box center [237, 14] width 249 height 18
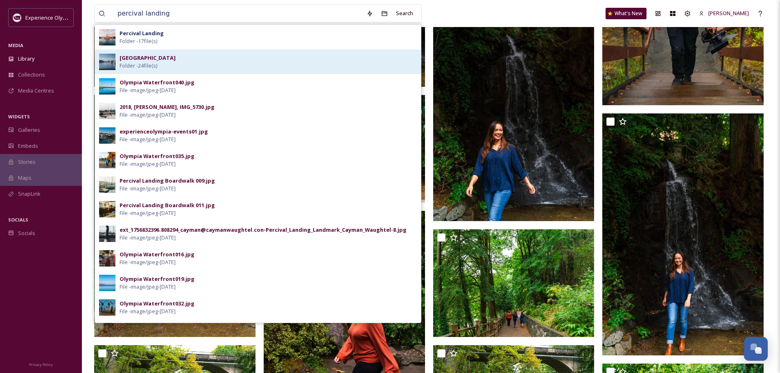
click at [170, 60] on strong "[GEOGRAPHIC_DATA]" at bounding box center [148, 57] width 56 height 7
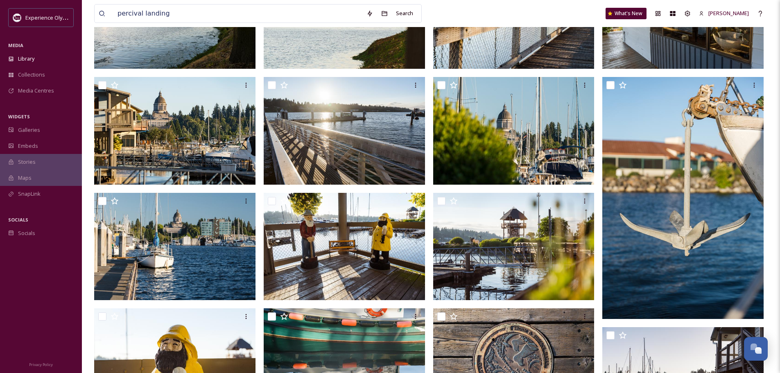
scroll to position [164, 0]
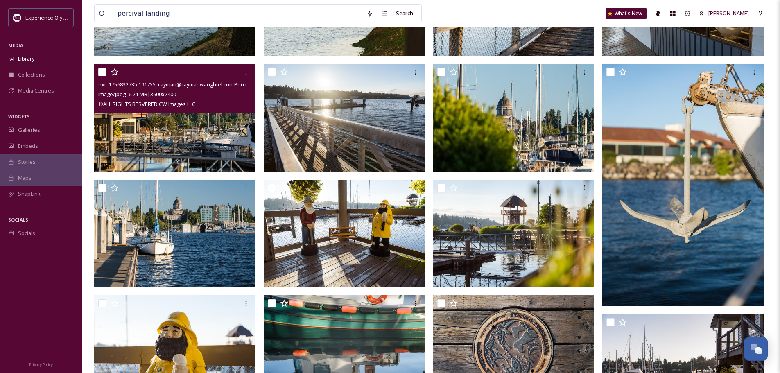
click at [207, 122] on img at bounding box center [174, 118] width 161 height 108
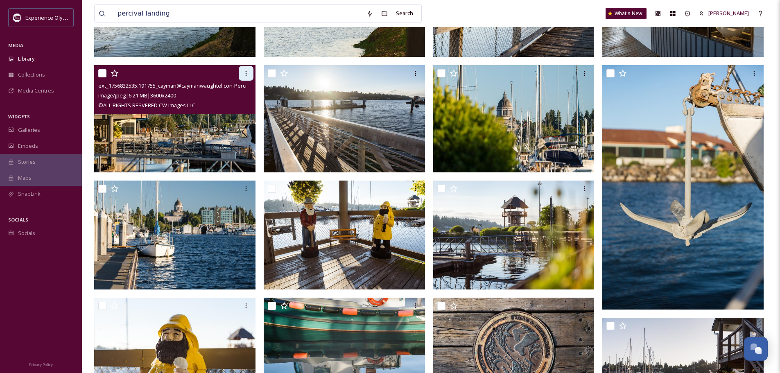
click at [249, 72] on icon at bounding box center [246, 73] width 7 height 7
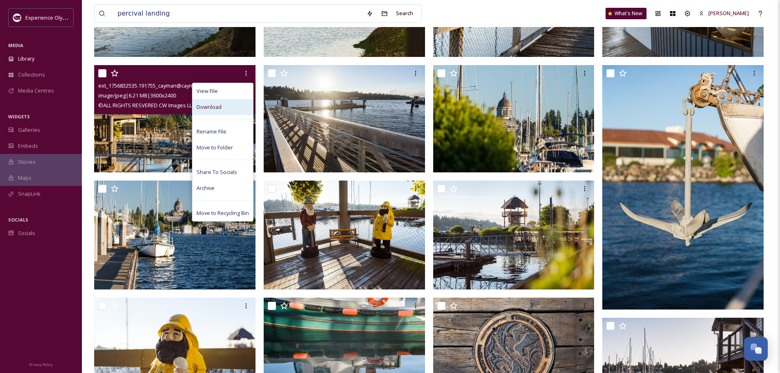
click at [222, 107] on div "Download" at bounding box center [222, 107] width 61 height 16
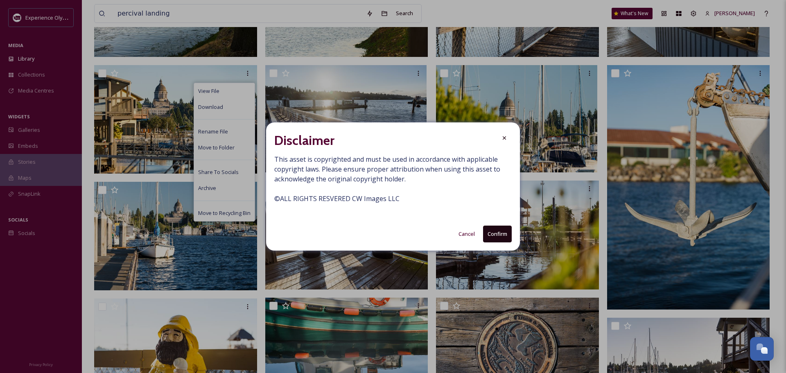
click at [505, 235] on button "Confirm" at bounding box center [497, 234] width 29 height 17
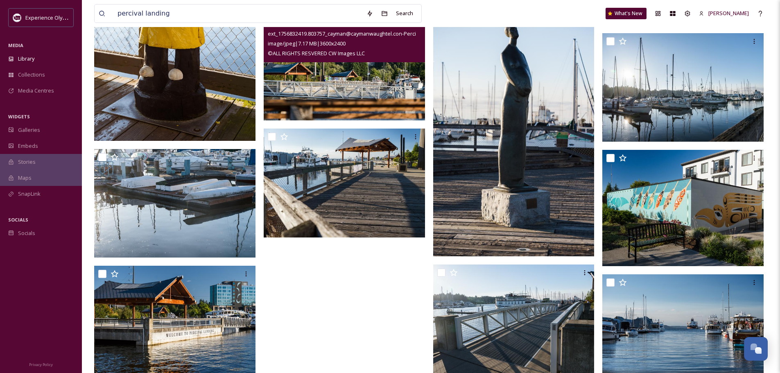
scroll to position [589, 0]
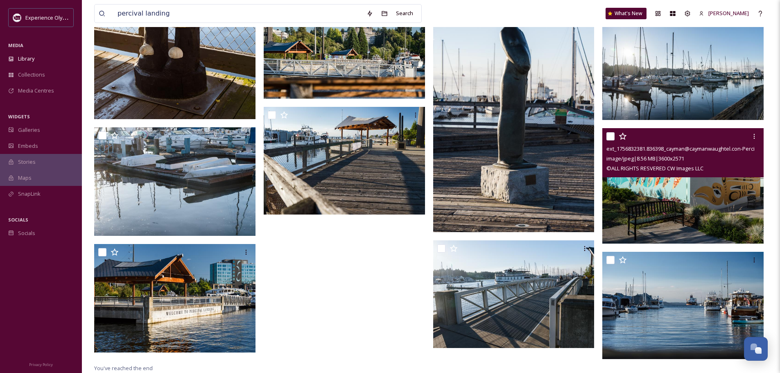
click at [682, 208] on img at bounding box center [682, 185] width 161 height 115
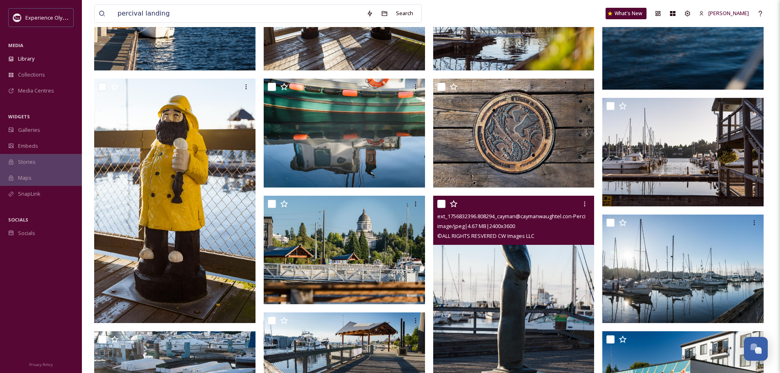
scroll to position [383, 0]
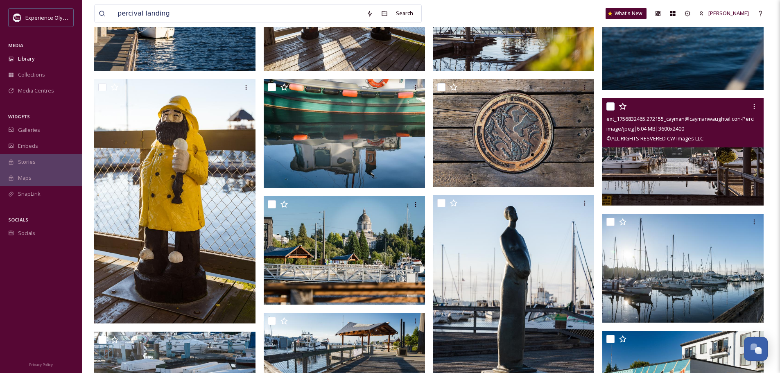
click at [677, 159] on img at bounding box center [682, 152] width 161 height 108
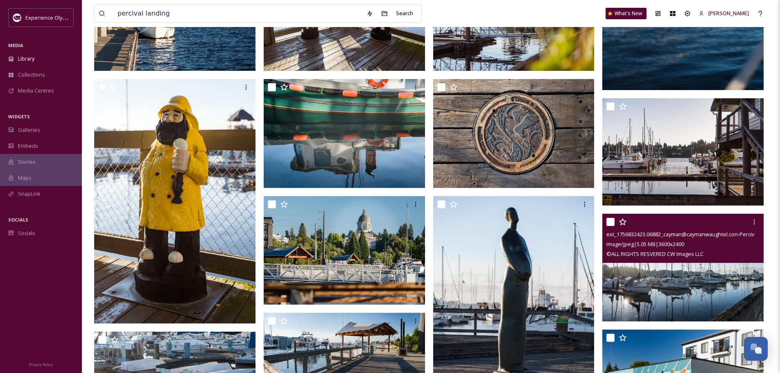
click at [700, 282] on img at bounding box center [682, 268] width 161 height 108
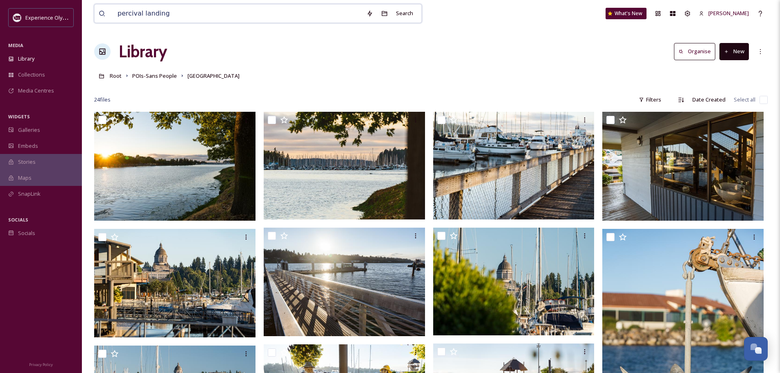
click at [190, 16] on input "percival landing" at bounding box center [237, 14] width 249 height 18
drag, startPoint x: 161, startPoint y: 15, endPoint x: 142, endPoint y: 11, distance: 19.1
click at [142, 11] on input "percival landing" at bounding box center [237, 14] width 249 height 18
type input "percival landing"
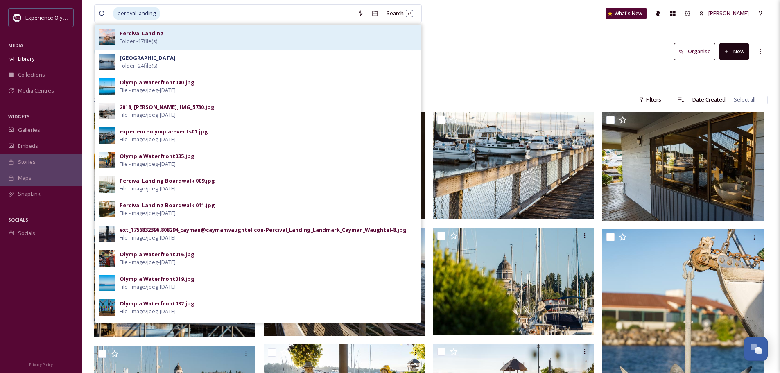
click at [202, 36] on div "Percival Landing Folder - 17 file(s)" at bounding box center [268, 37] width 297 height 16
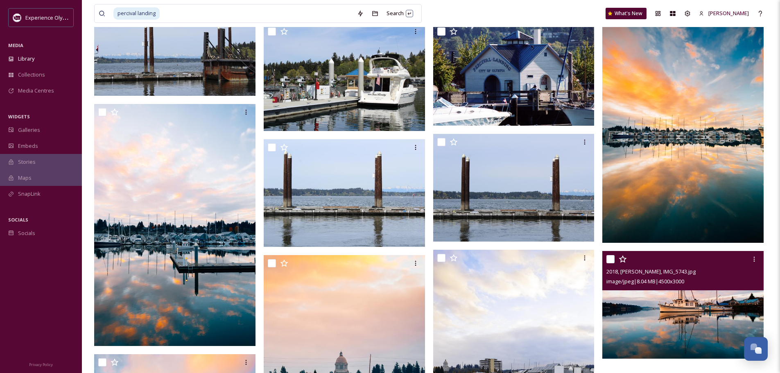
scroll to position [412, 0]
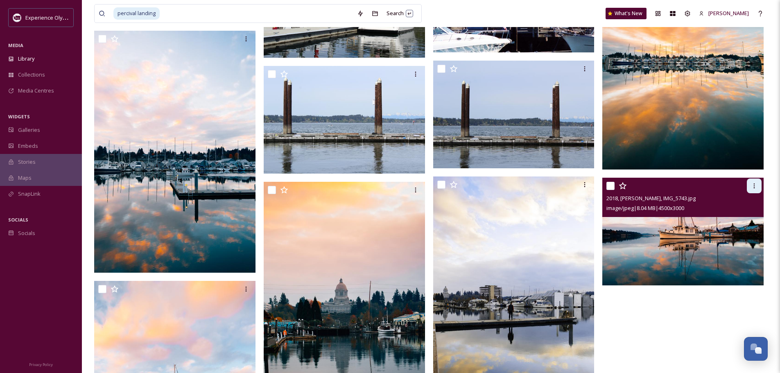
click at [759, 185] on div at bounding box center [754, 186] width 15 height 15
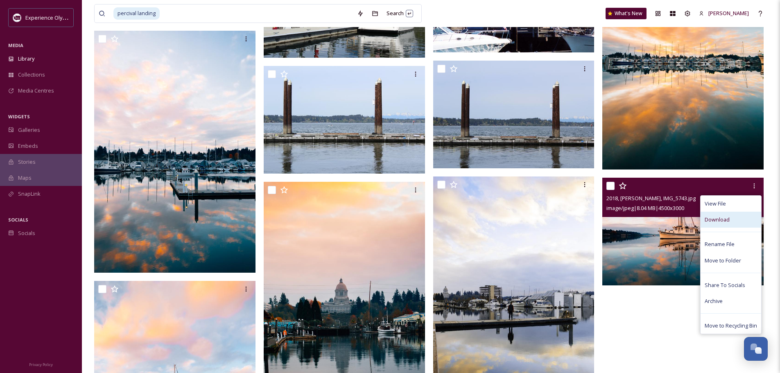
click at [733, 217] on div "Download" at bounding box center [731, 220] width 61 height 16
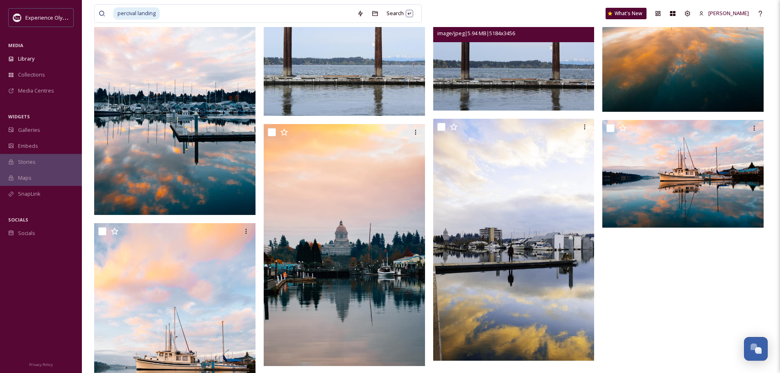
scroll to position [532, 0]
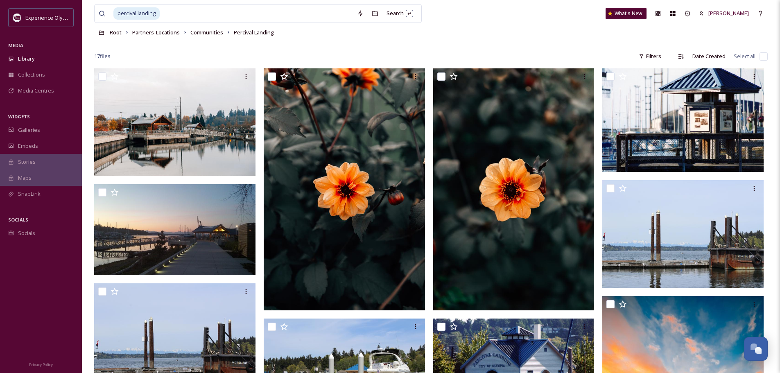
scroll to position [0, 0]
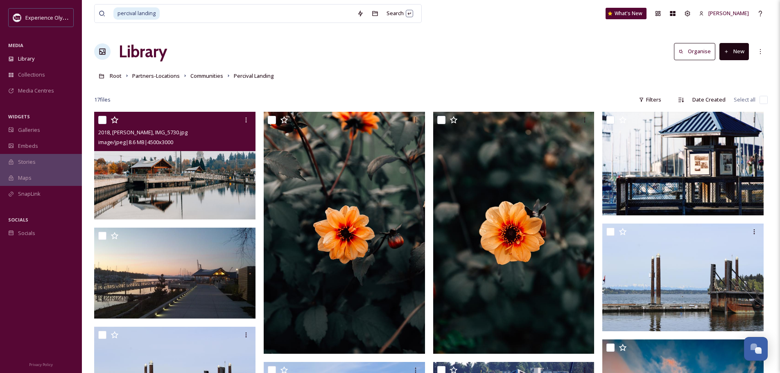
click at [207, 209] on img at bounding box center [174, 166] width 161 height 108
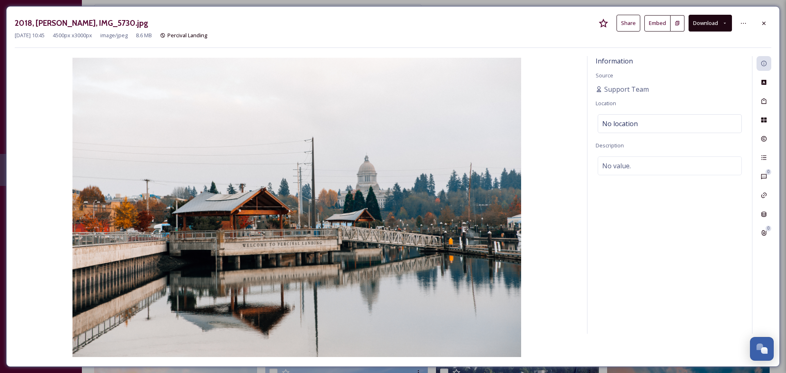
click at [703, 22] on button "Download" at bounding box center [710, 23] width 43 height 17
click at [695, 40] on span "Download Original (4500 x 3000)" at bounding box center [688, 42] width 77 height 8
click at [763, 21] on icon at bounding box center [764, 23] width 7 height 7
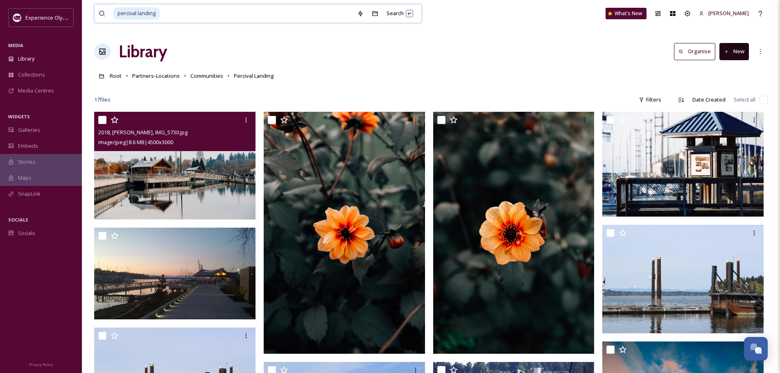
click at [330, 12] on input at bounding box center [257, 14] width 192 height 18
drag, startPoint x: 328, startPoint y: 12, endPoint x: 89, endPoint y: 4, distance: 239.3
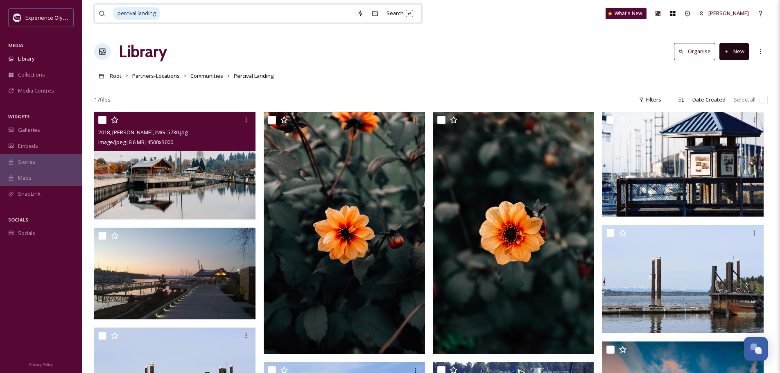
drag, startPoint x: 181, startPoint y: 14, endPoint x: 142, endPoint y: 11, distance: 38.6
click at [142, 11] on div "percival landing" at bounding box center [233, 14] width 240 height 18
click at [145, 11] on span "percival landing" at bounding box center [136, 13] width 46 height 12
click at [157, 14] on span "percival landing" at bounding box center [136, 13] width 46 height 12
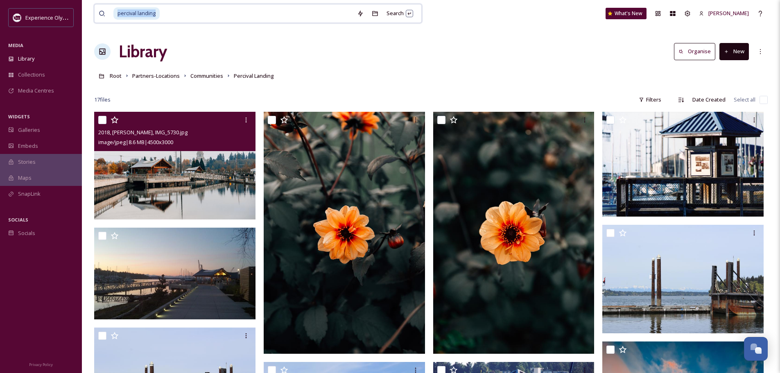
click at [157, 14] on span "percival landing" at bounding box center [136, 13] width 46 height 12
click at [411, 16] on div "Search Press Enter to search" at bounding box center [400, 13] width 35 height 16
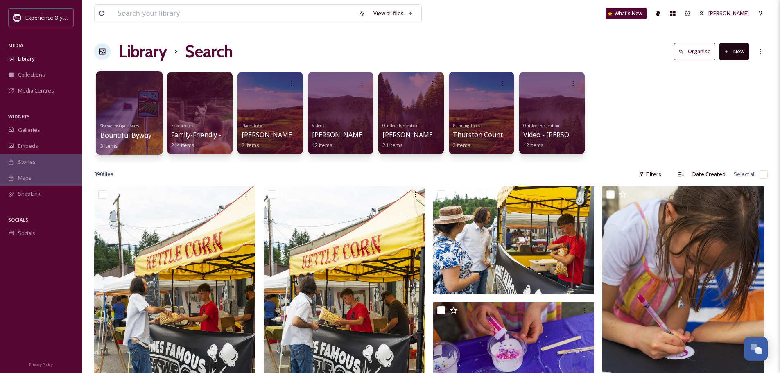
click at [115, 106] on div at bounding box center [129, 113] width 67 height 84
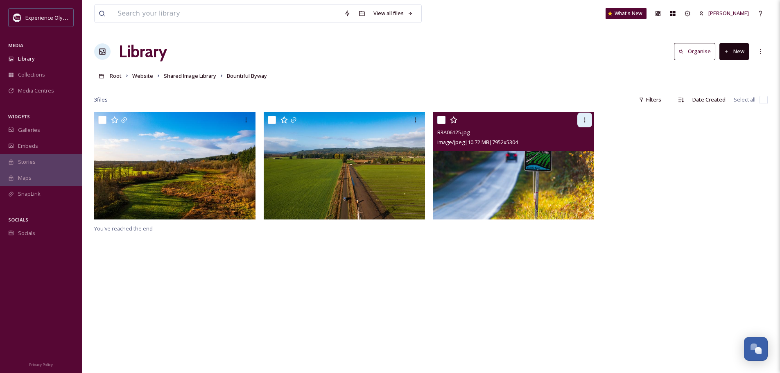
click at [583, 120] on icon at bounding box center [585, 120] width 7 height 7
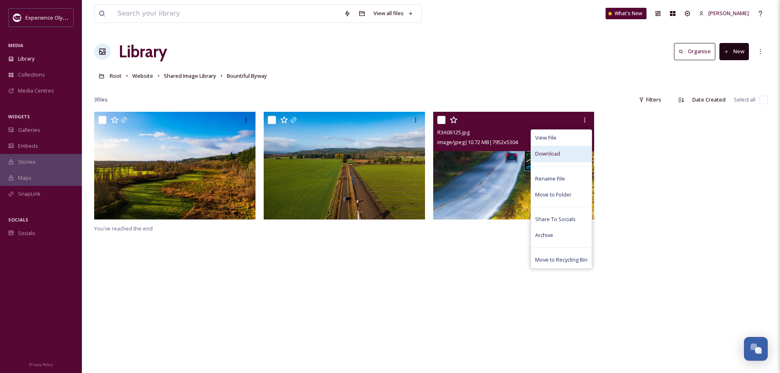
click at [557, 159] on div "Download" at bounding box center [561, 154] width 61 height 16
